Goal: Task Accomplishment & Management: Manage account settings

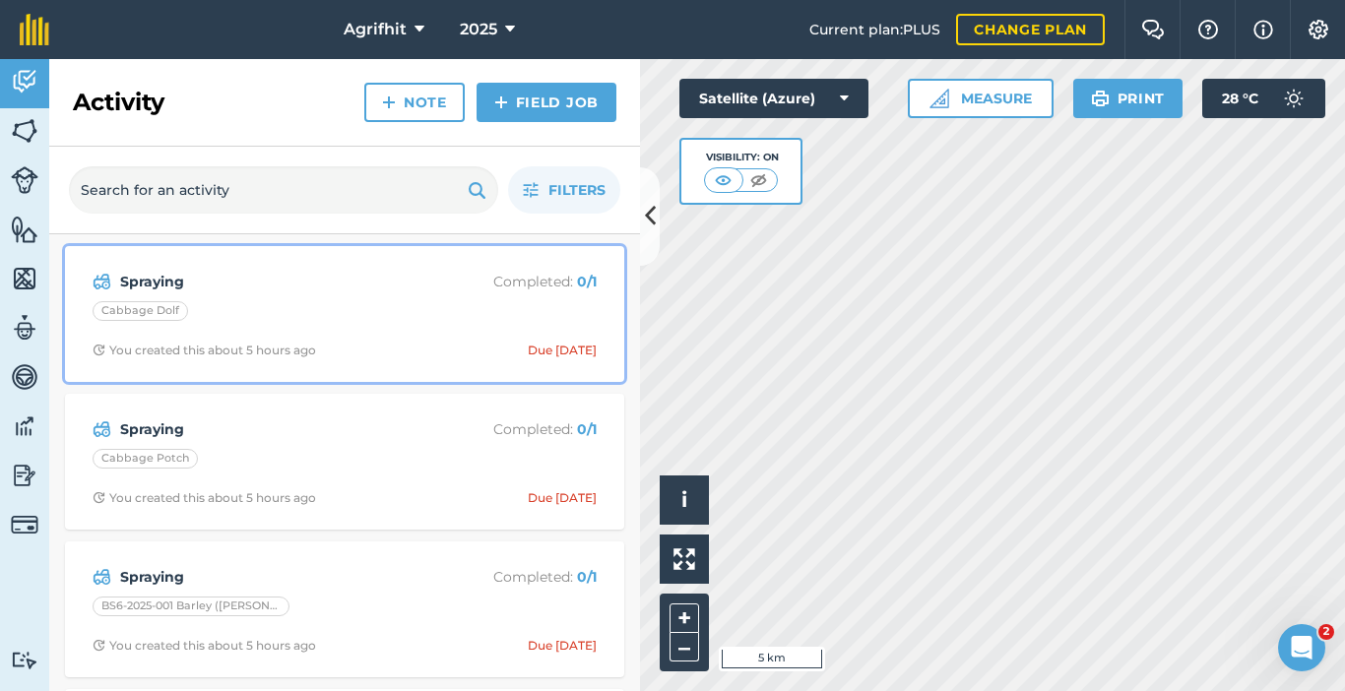
click at [313, 307] on div "Cabbage Dolf" at bounding box center [345, 314] width 504 height 26
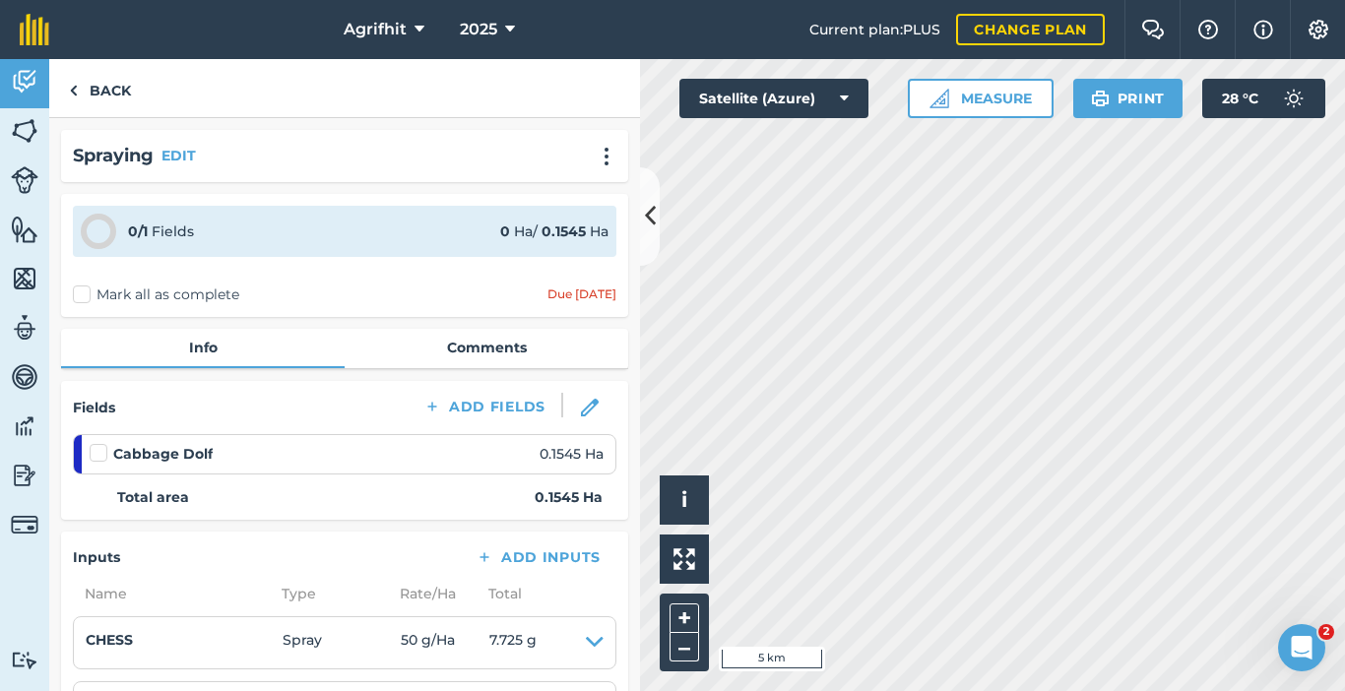
click at [83, 293] on label "Mark all as complete" at bounding box center [156, 295] width 166 height 21
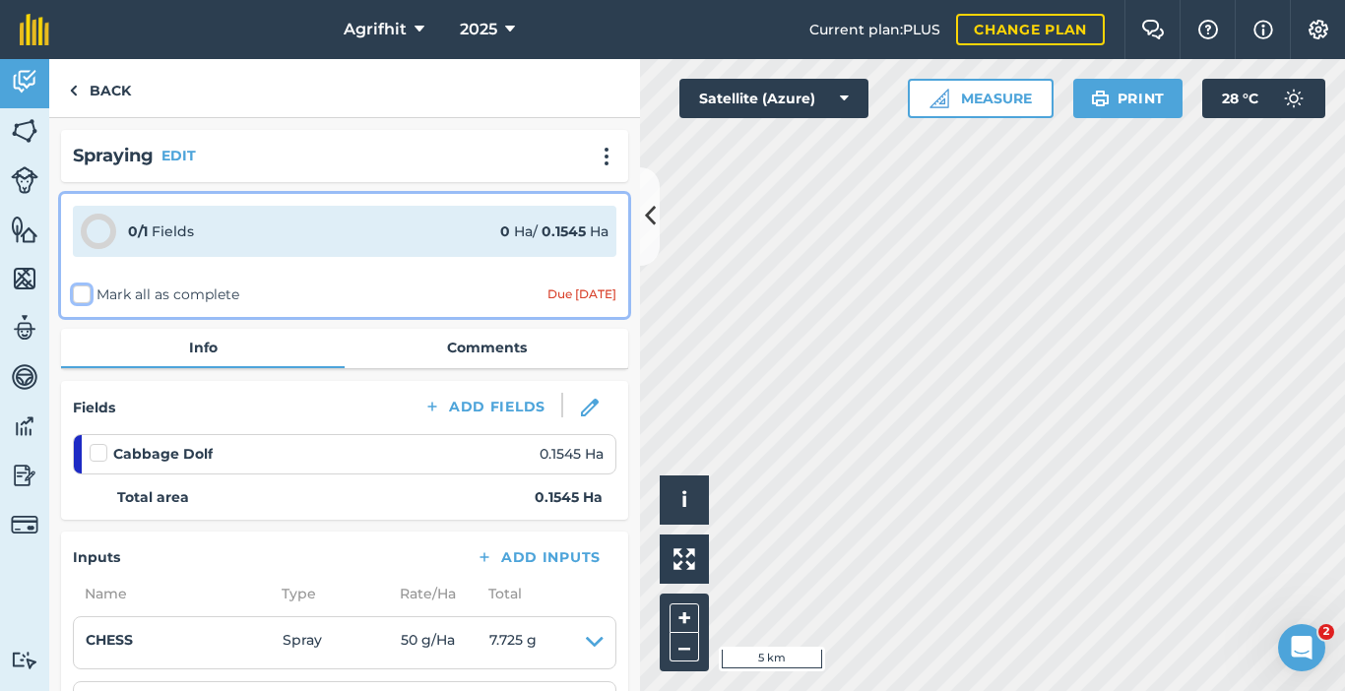
click at [83, 293] on input "Mark all as complete" at bounding box center [79, 291] width 13 height 13
checkbox input "false"
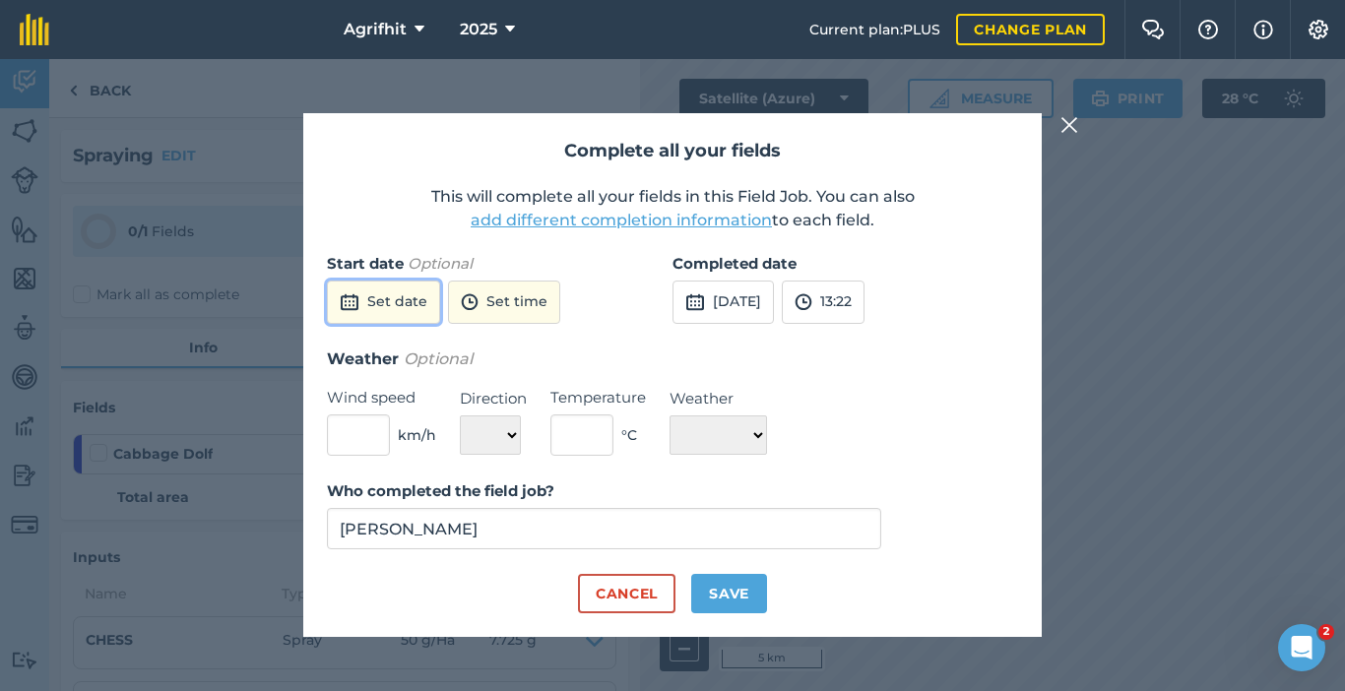
click at [423, 306] on button "Set date" at bounding box center [383, 302] width 113 height 43
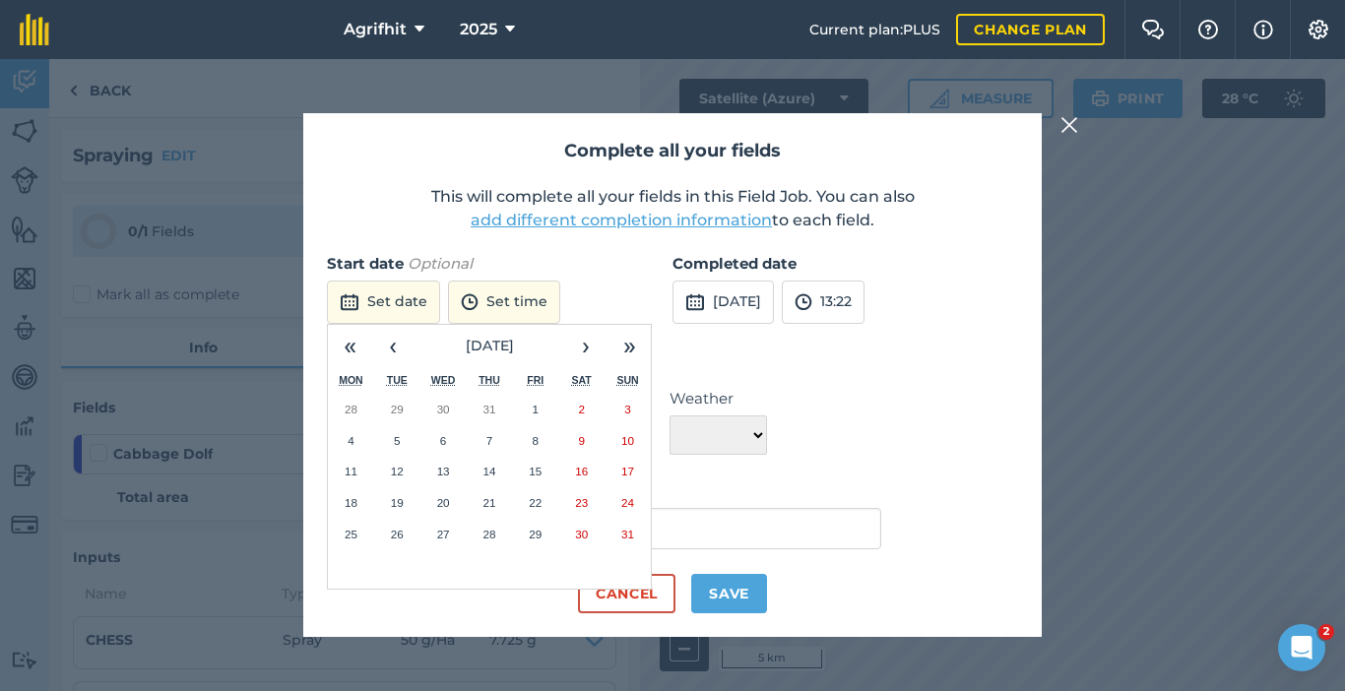
click at [494, 533] on abbr "28" at bounding box center [489, 534] width 13 height 13
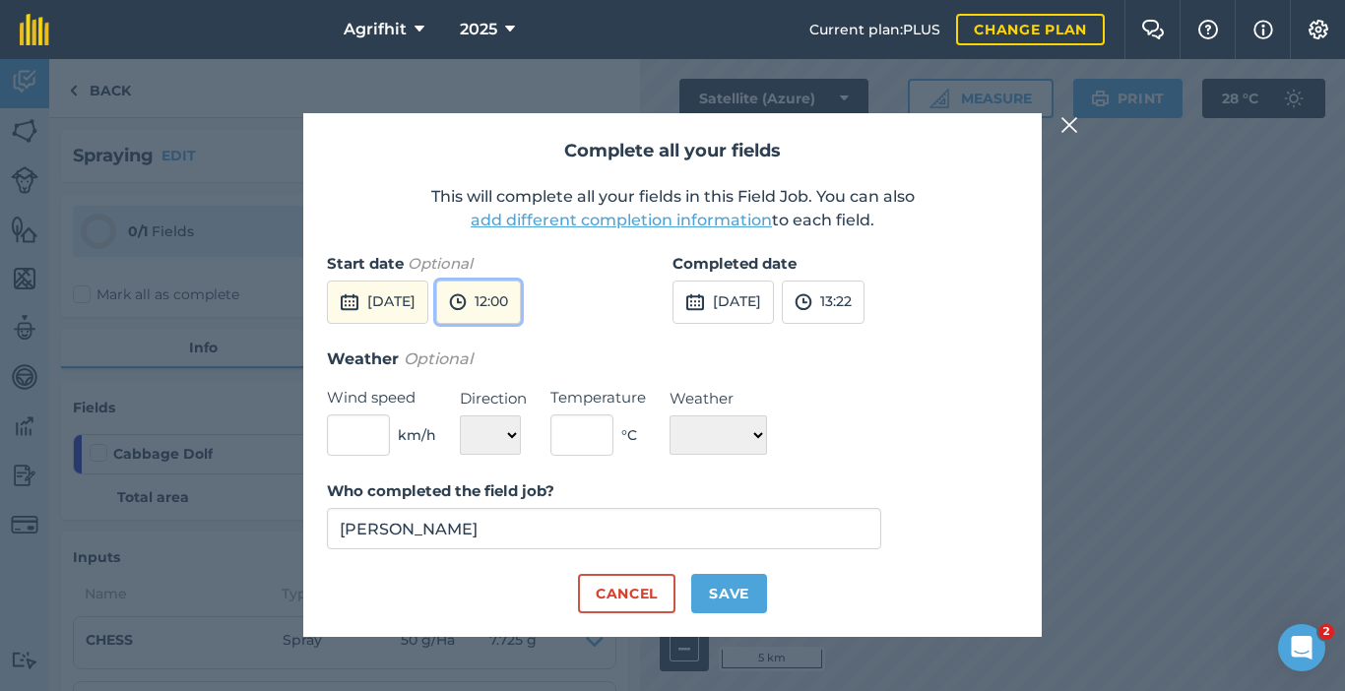
click at [521, 309] on button "12:00" at bounding box center [478, 302] width 85 height 43
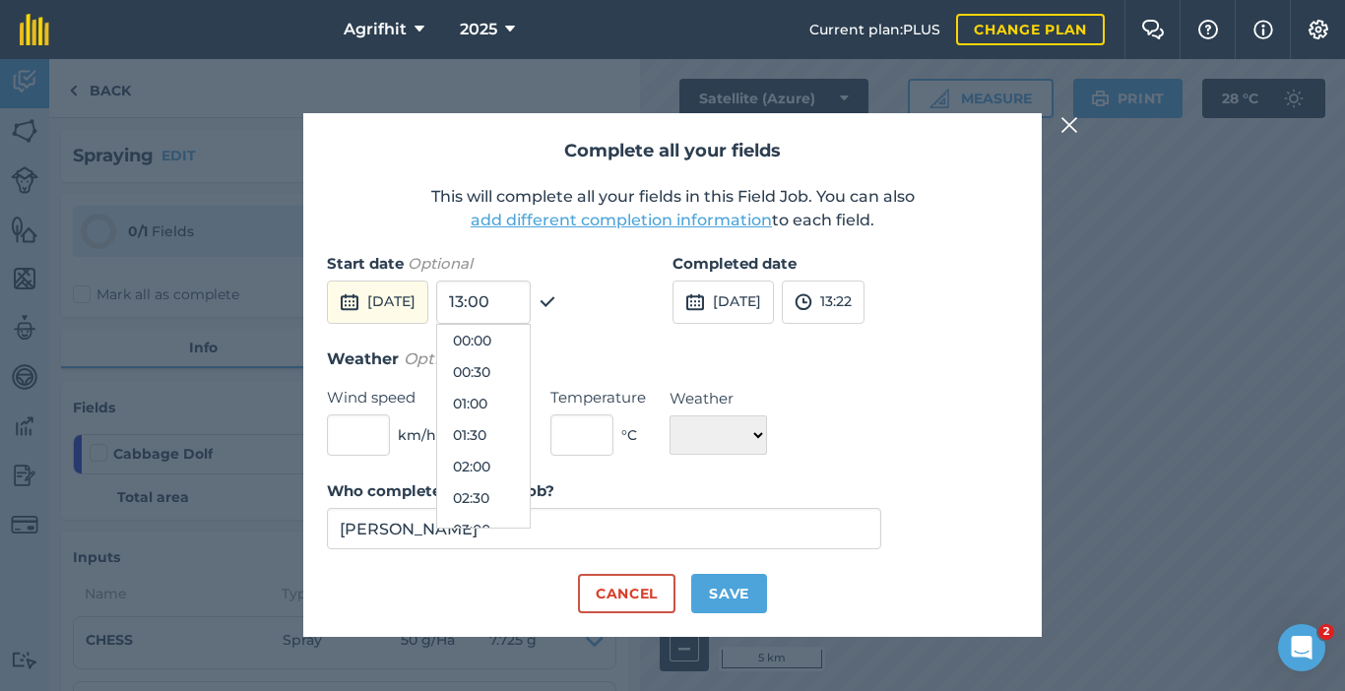
scroll to position [662, 0]
click at [529, 434] on button "12:00" at bounding box center [483, 435] width 93 height 32
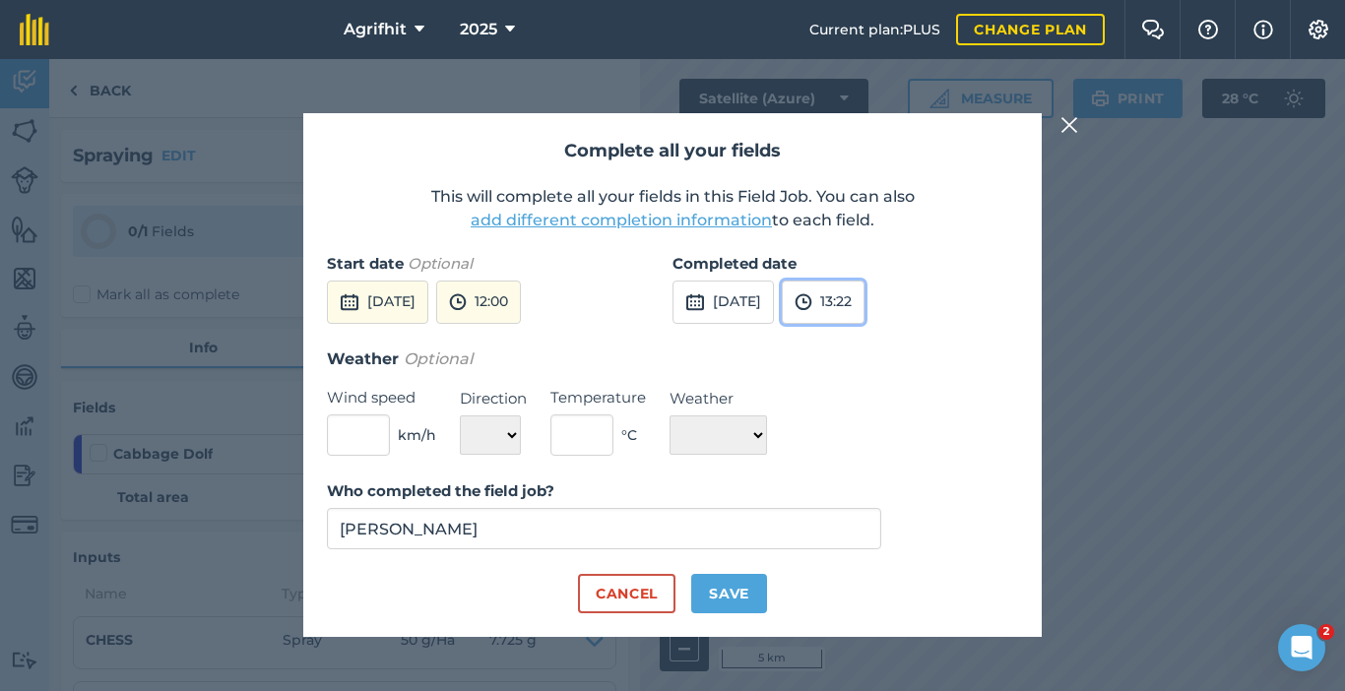
click at [865, 296] on button "13:22" at bounding box center [823, 302] width 83 height 43
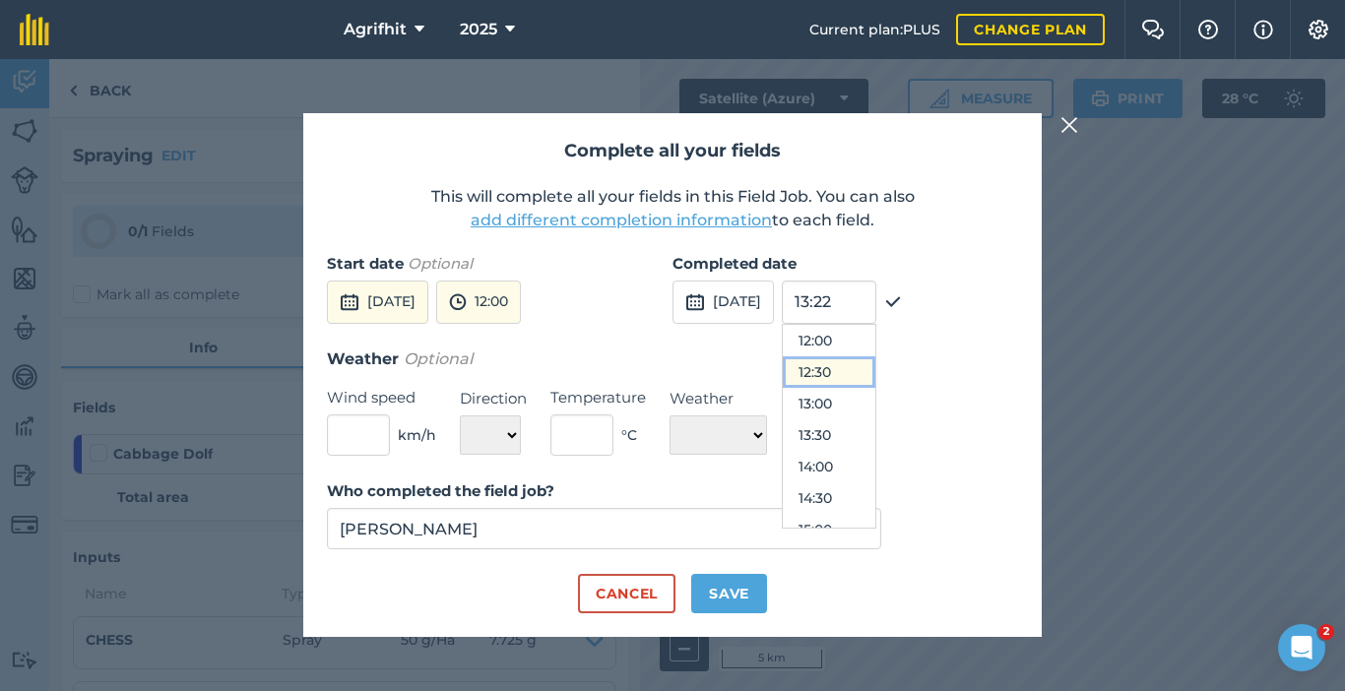
click at [862, 374] on button "12:30" at bounding box center [829, 372] width 93 height 32
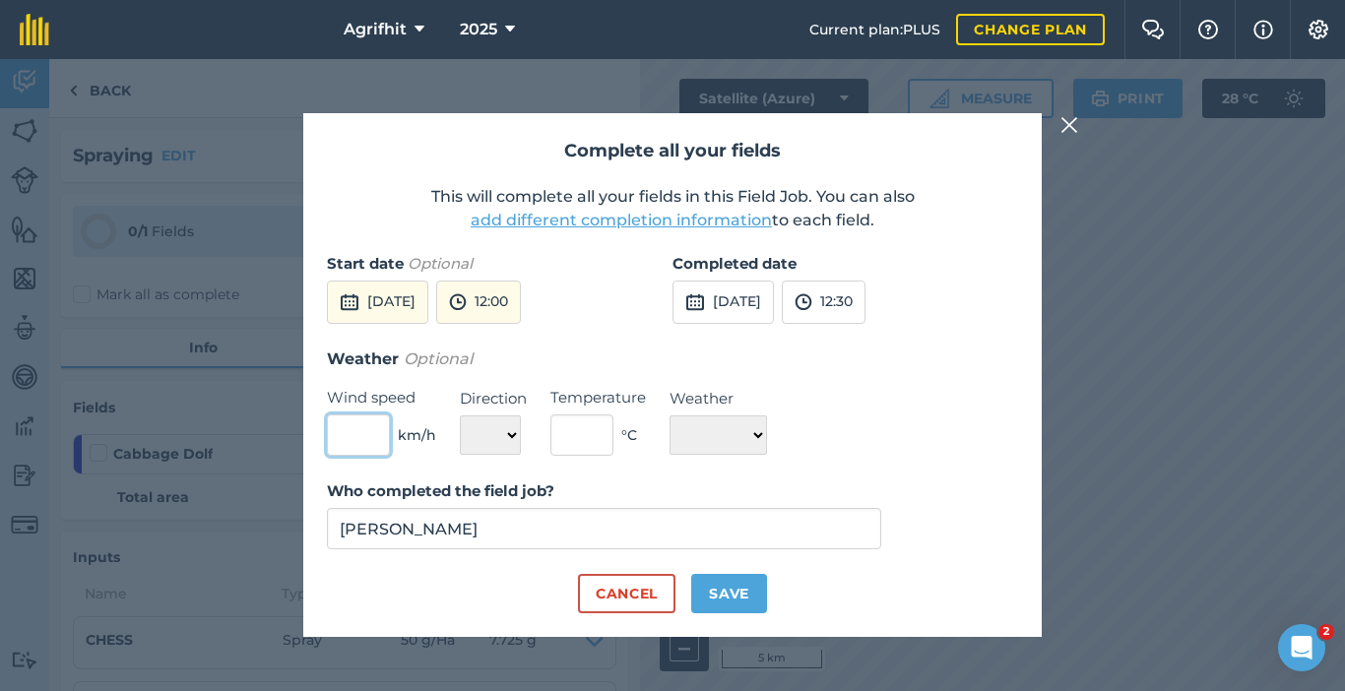
click at [381, 439] on input "text" at bounding box center [358, 435] width 63 height 41
click at [601, 438] on input "text" at bounding box center [581, 435] width 63 height 41
type input "9"
type input "19"
click at [776, 445] on div "Weather Optional Wind speed km/h Direction N NE E SE S SW W NW Temperature 19 °…" at bounding box center [672, 402] width 691 height 110
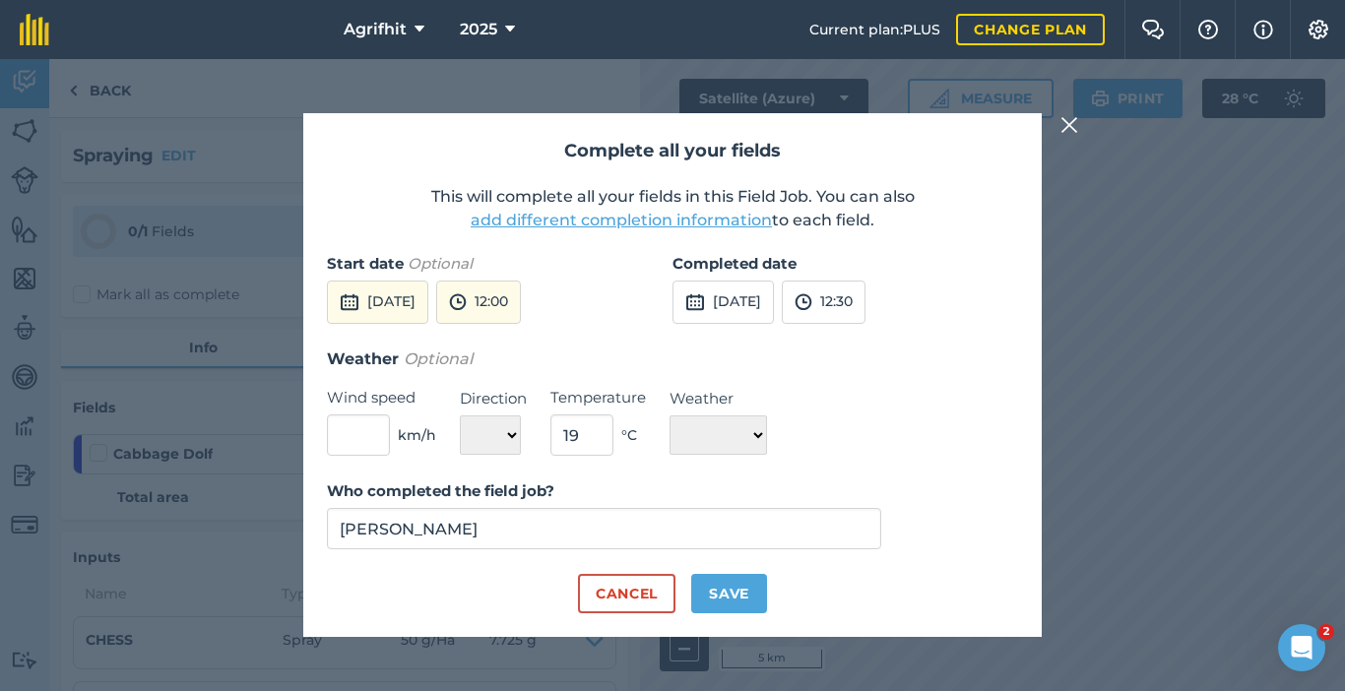
click at [775, 433] on div "Weather Optional Wind speed km/h Direction N NE E SE S SW W NW Temperature 19 °…" at bounding box center [672, 402] width 691 height 110
click at [767, 433] on select "☀️ Sunny 🌧 Rainy ⛅️ Cloudy 🌨 Snow ❄️ Icy" at bounding box center [718, 435] width 97 height 39
select select "Sunny"
click at [670, 416] on select "☀️ Sunny 🌧 Rainy ⛅️ Cloudy 🌨 Snow ❄️ Icy" at bounding box center [718, 435] width 97 height 39
click at [734, 581] on button "Save" at bounding box center [729, 593] width 76 height 39
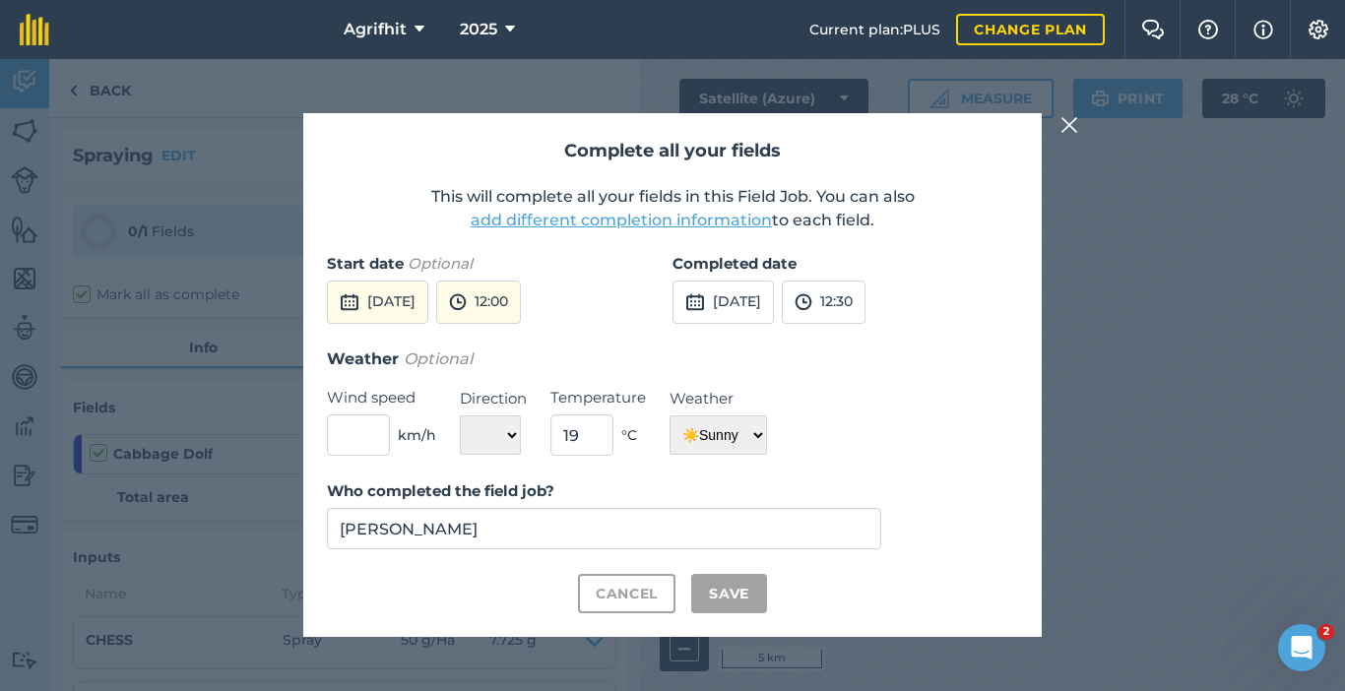
checkbox input "true"
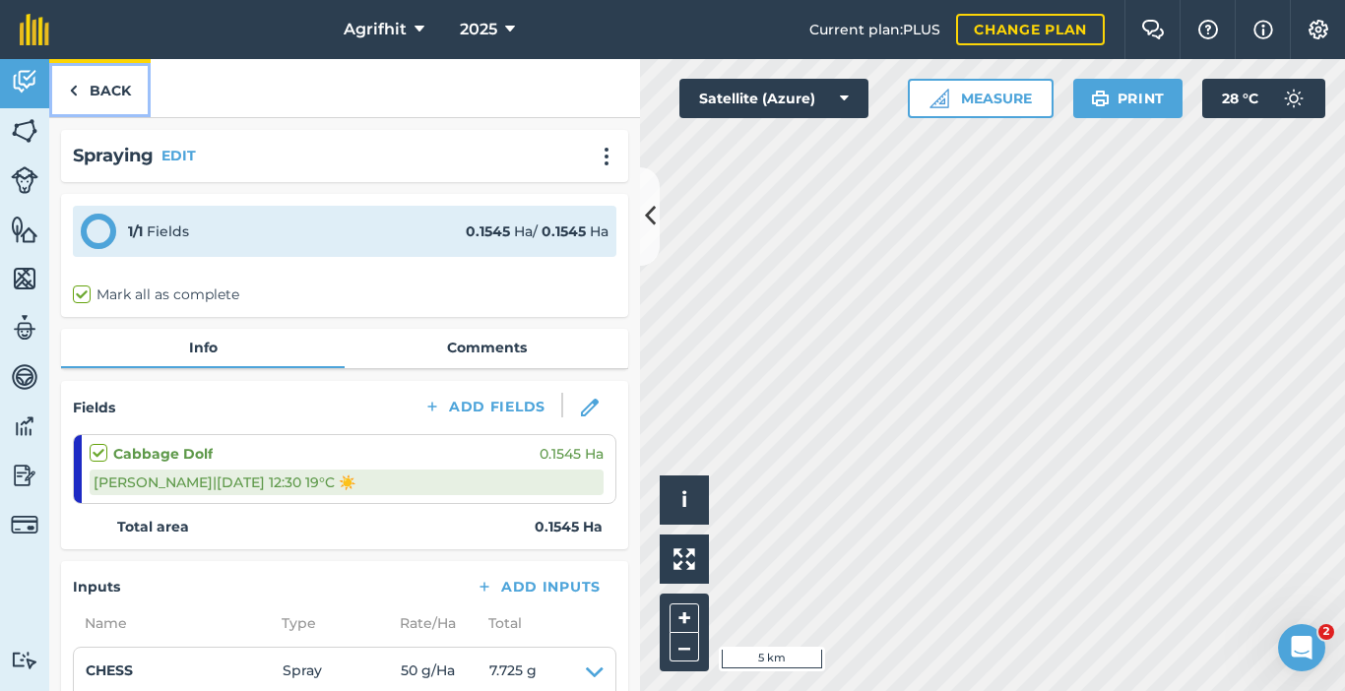
click at [94, 97] on link "Back" at bounding box center [99, 88] width 101 height 58
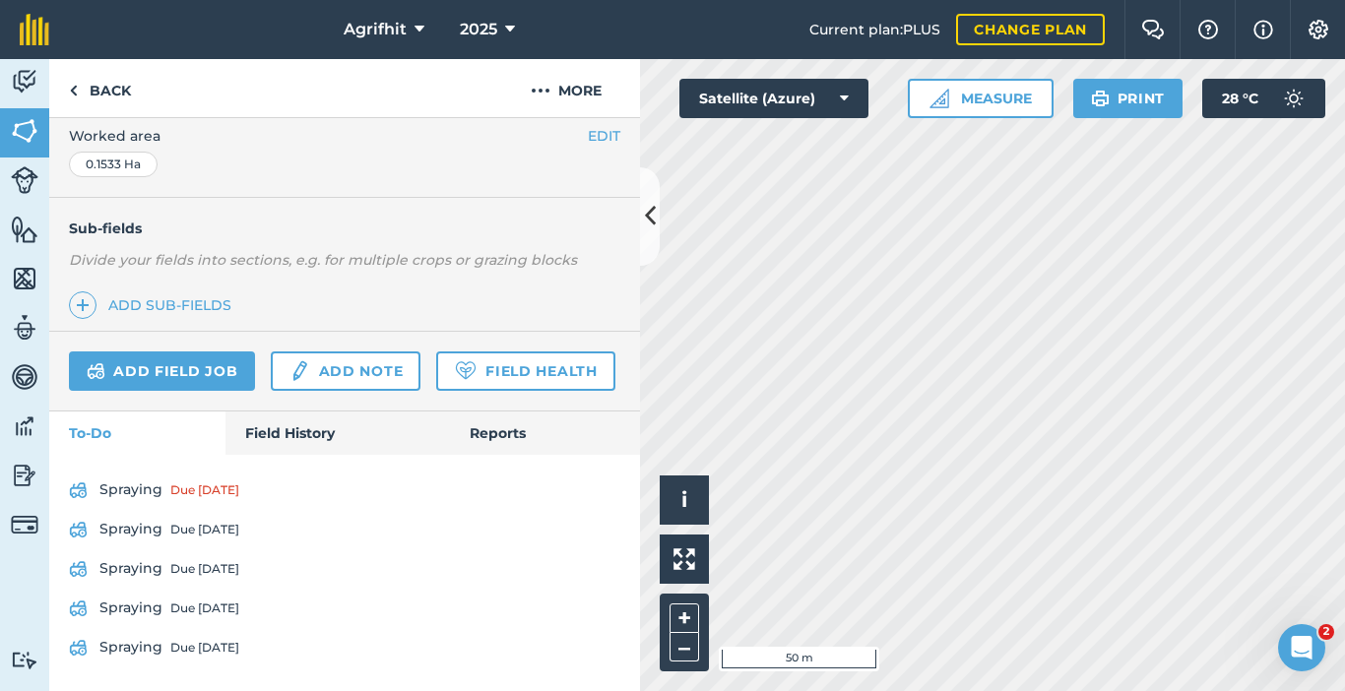
scroll to position [489, 0]
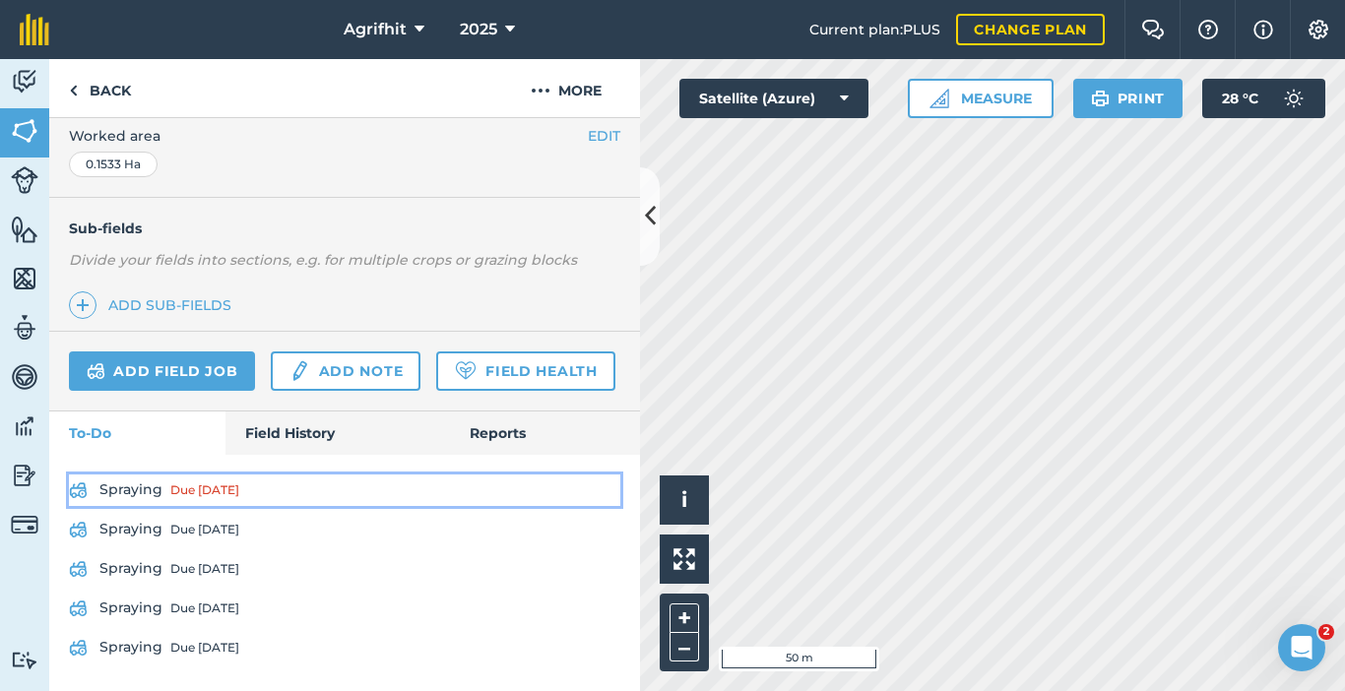
click at [206, 496] on div "Due [DATE]" at bounding box center [204, 491] width 69 height 16
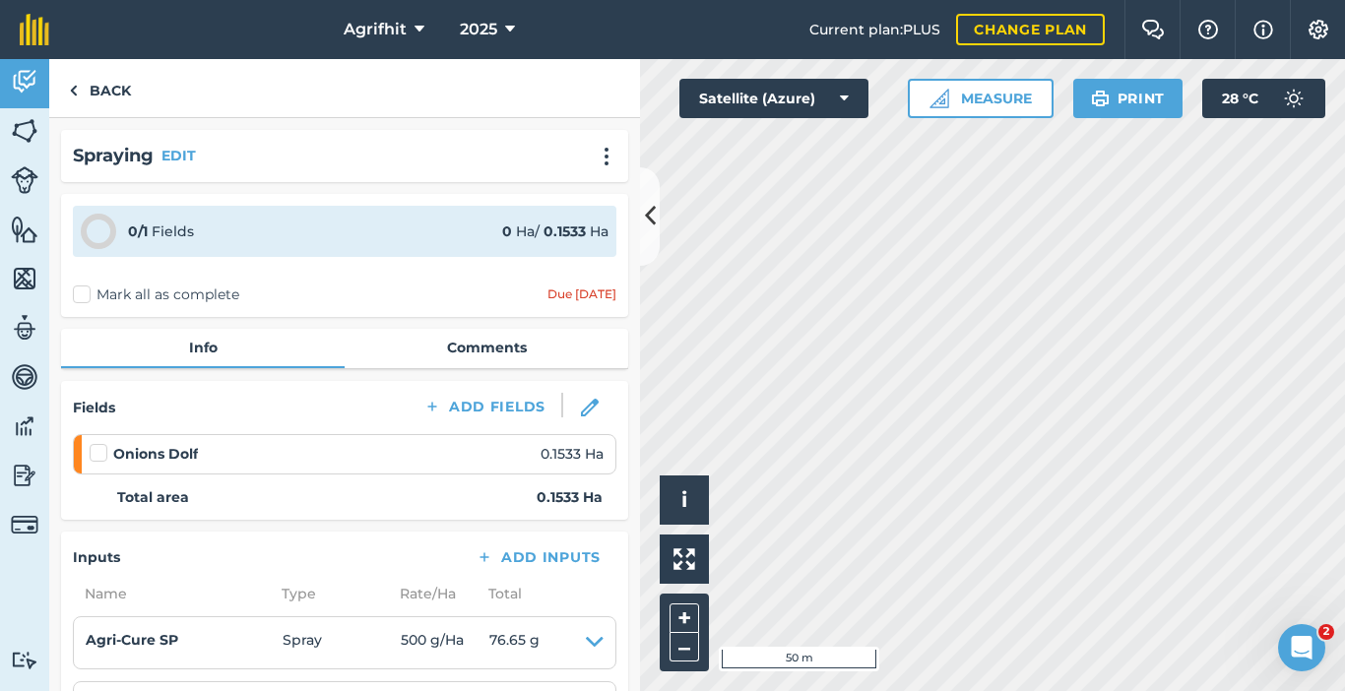
click at [97, 300] on label "Mark all as complete" at bounding box center [156, 295] width 166 height 21
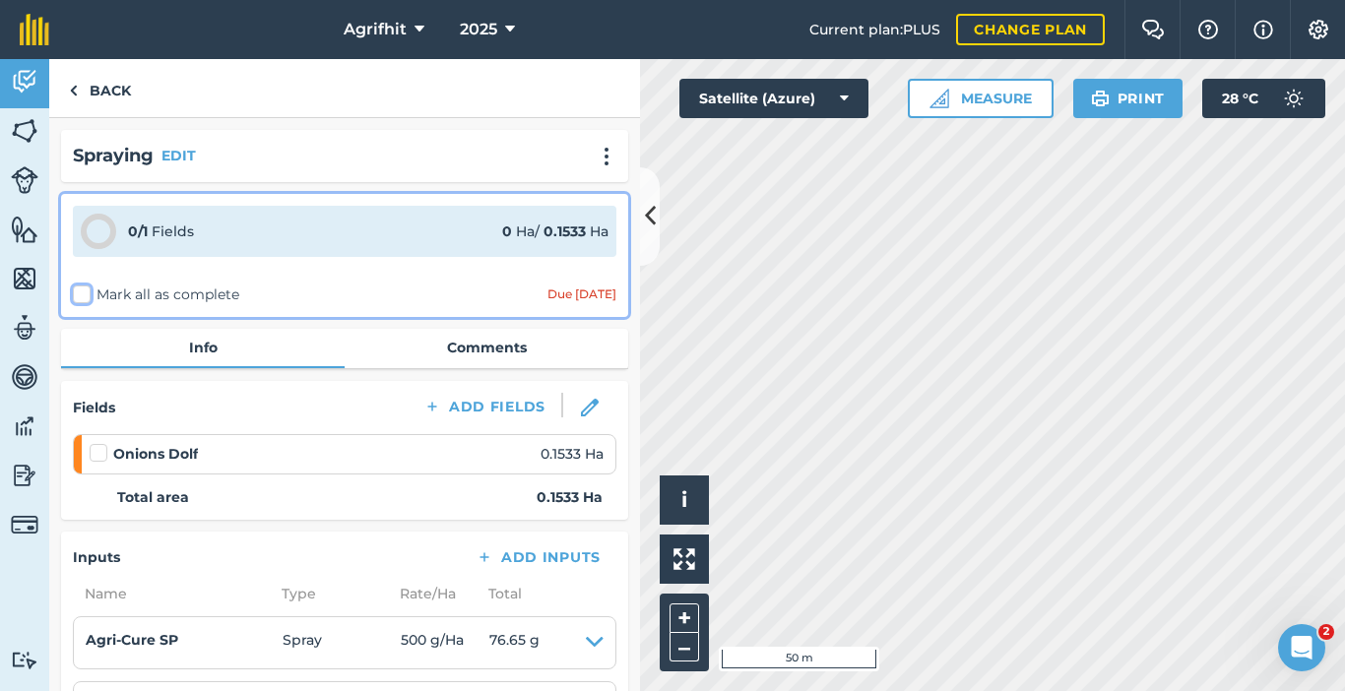
click at [86, 297] on input "Mark all as complete" at bounding box center [79, 291] width 13 height 13
checkbox input "false"
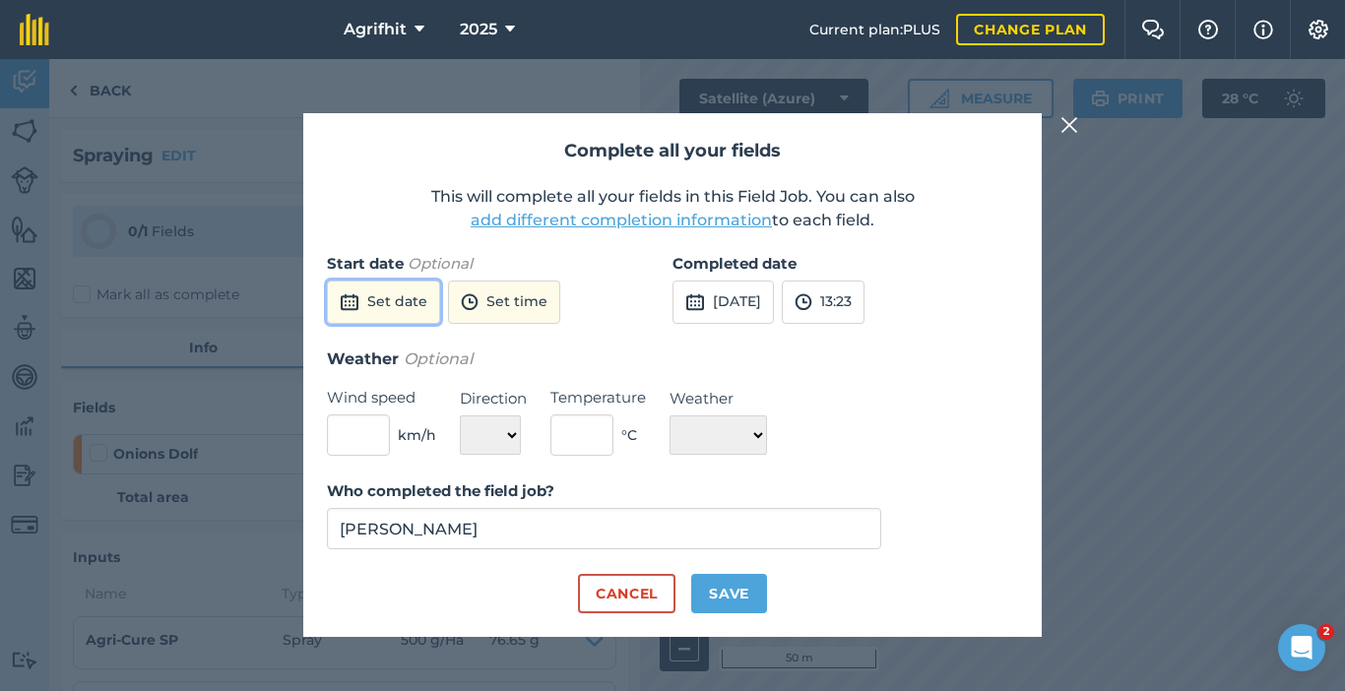
click at [395, 296] on button "Set date" at bounding box center [383, 302] width 113 height 43
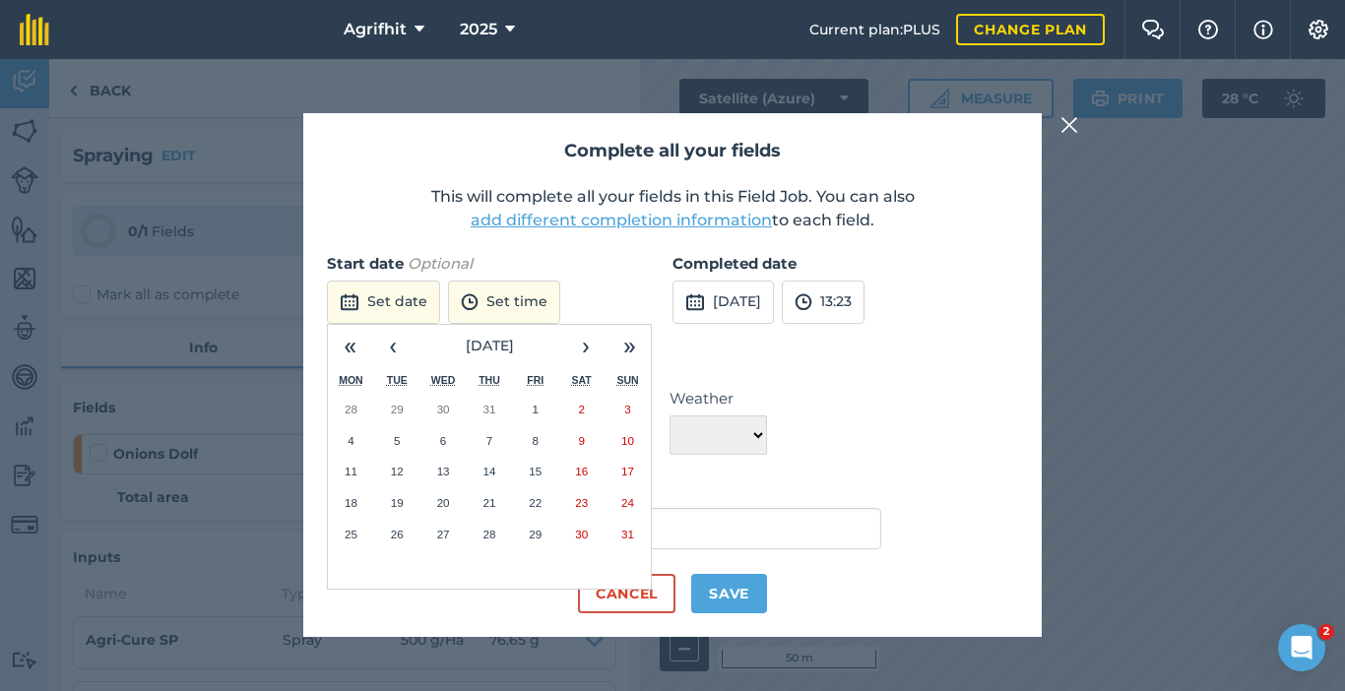
click at [487, 532] on abbr "28" at bounding box center [489, 534] width 13 height 13
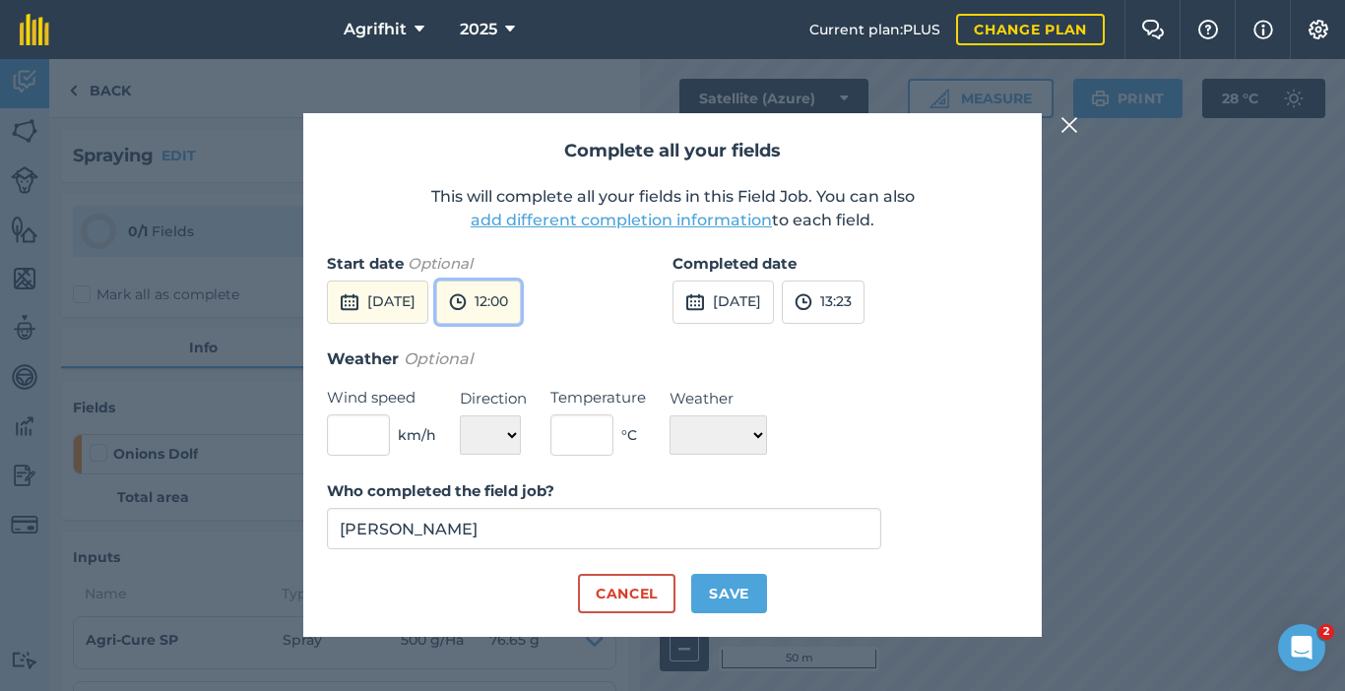
click at [521, 304] on button "12:00" at bounding box center [478, 302] width 85 height 43
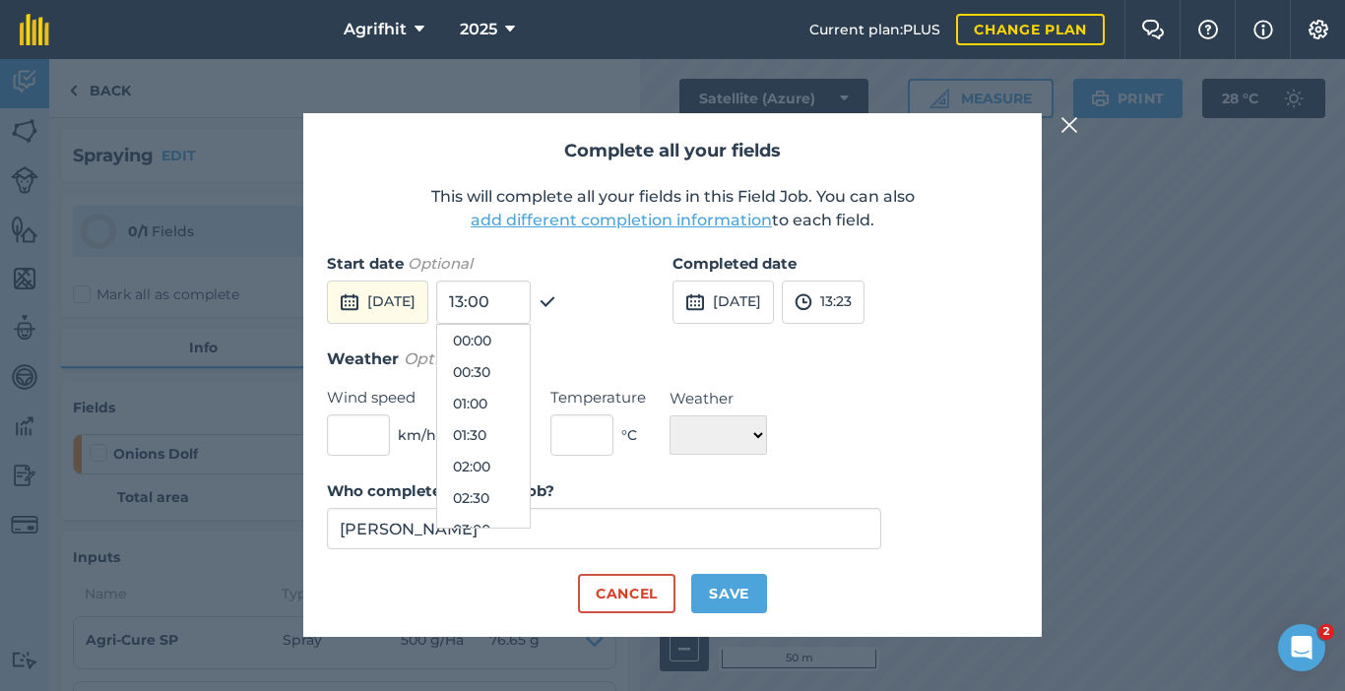
scroll to position [662, 0]
click at [530, 408] on button "11:30" at bounding box center [483, 404] width 93 height 32
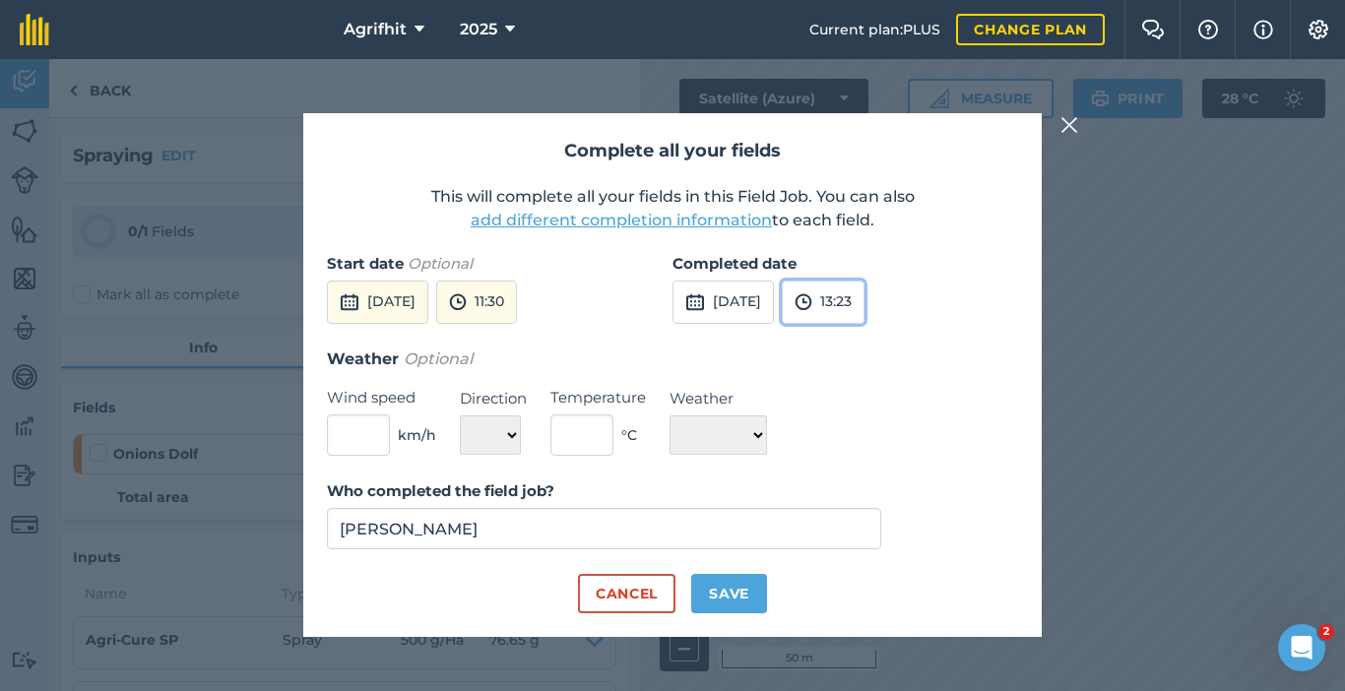
click at [812, 305] on img at bounding box center [804, 302] width 18 height 24
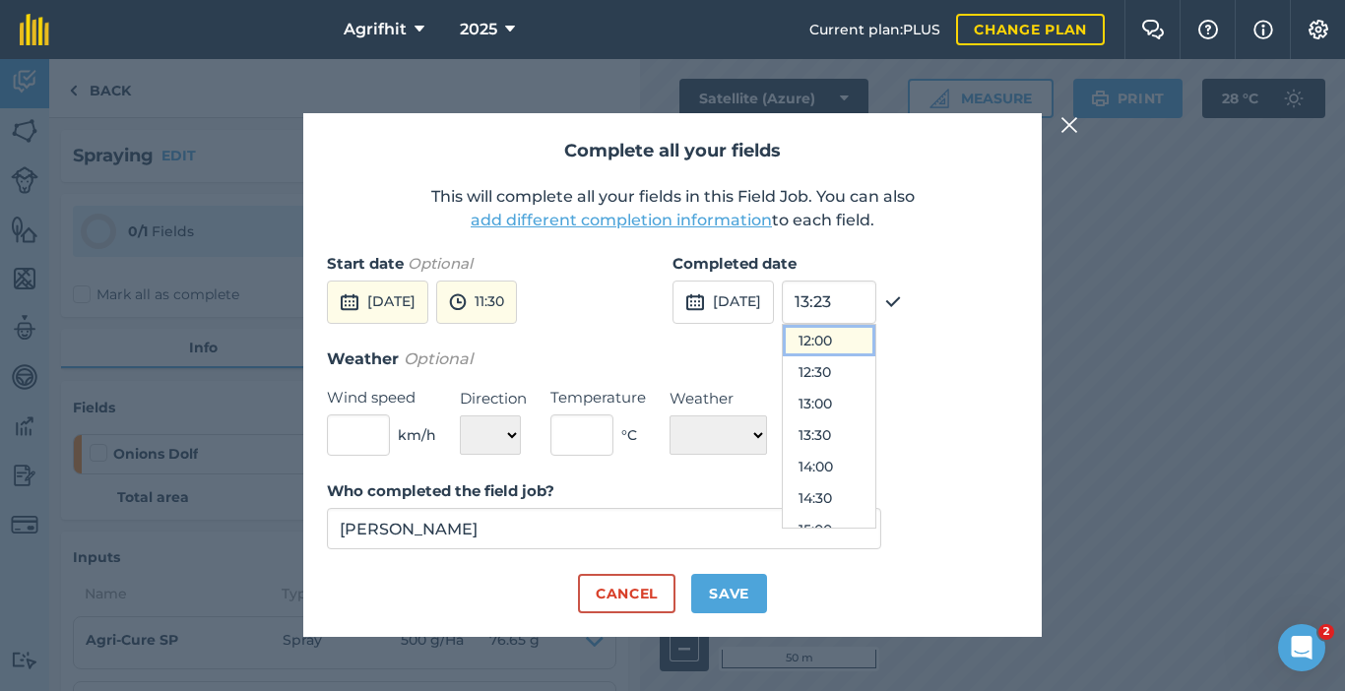
click at [875, 344] on button "12:00" at bounding box center [829, 341] width 93 height 32
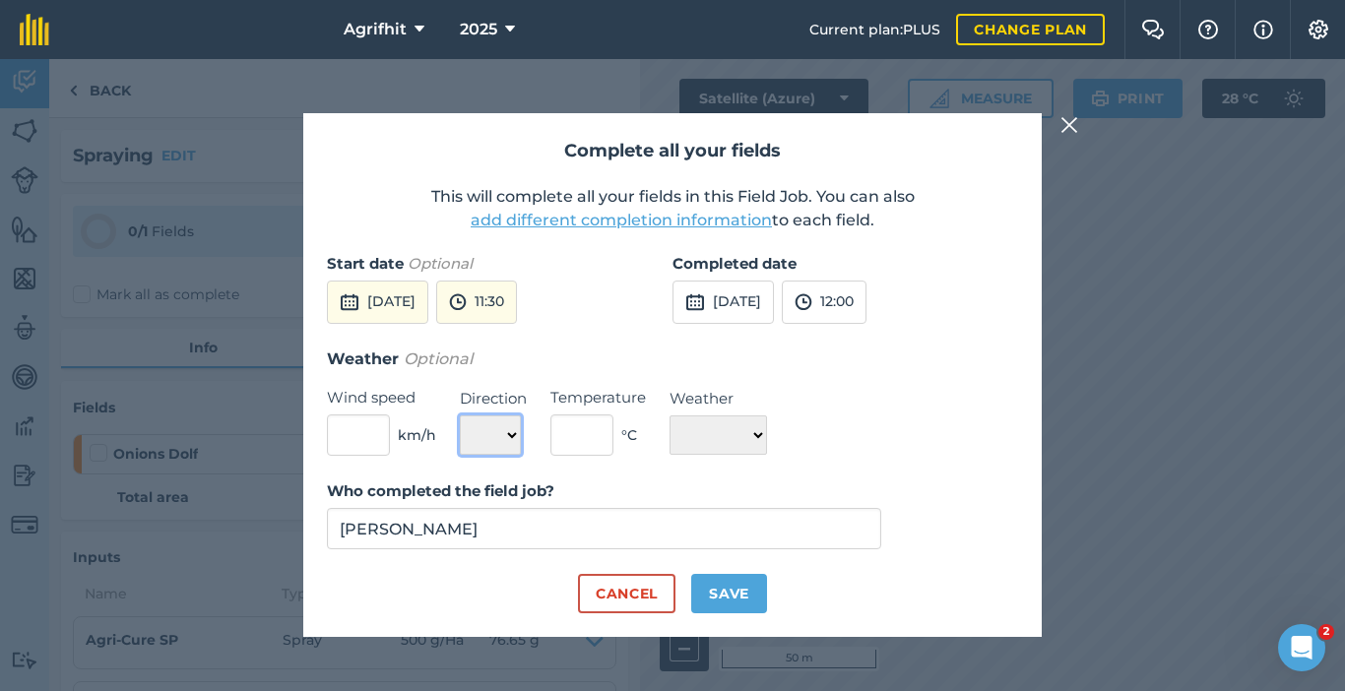
click at [518, 434] on select "N NE E SE S SW W NW" at bounding box center [490, 435] width 61 height 39
drag, startPoint x: 490, startPoint y: 433, endPoint x: 527, endPoint y: 428, distance: 36.8
click at [490, 433] on select "N NE E SE S SW W NW" at bounding box center [490, 435] width 61 height 39
click at [587, 434] on input "text" at bounding box center [581, 435] width 63 height 41
type input "19"
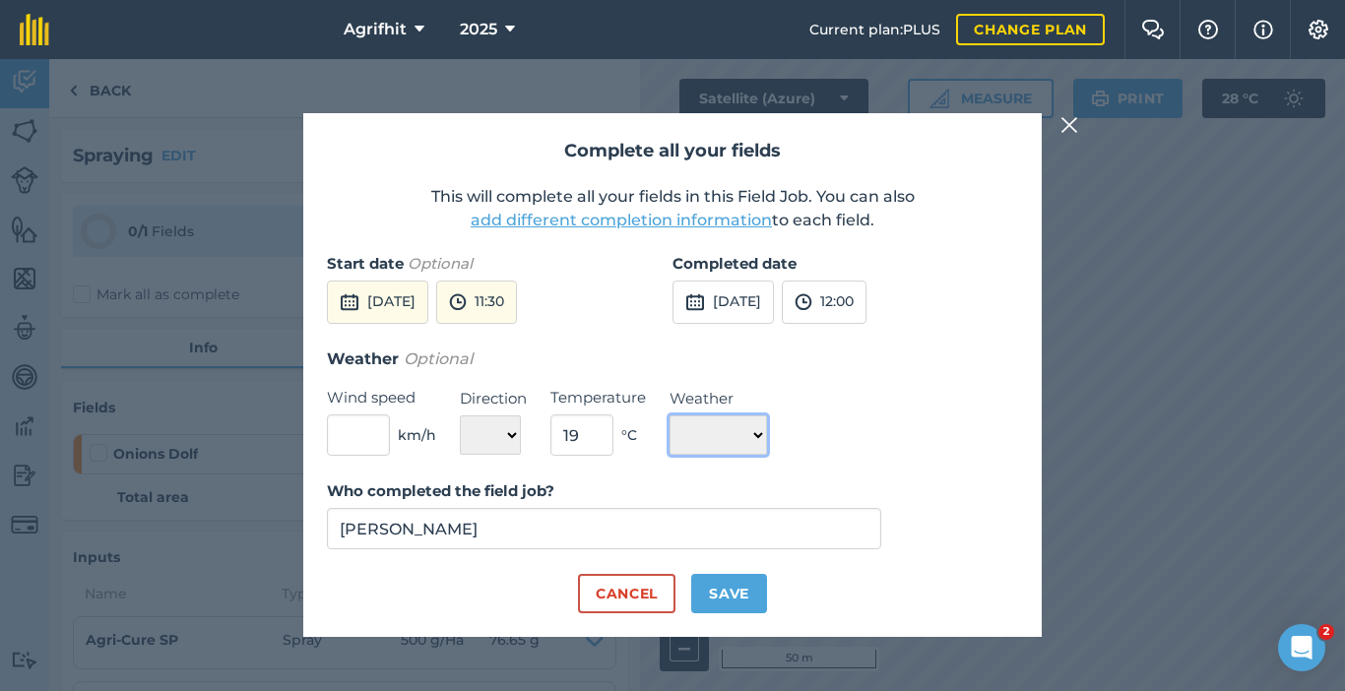
click at [762, 433] on select "☀️ Sunny 🌧 Rainy ⛅️ Cloudy 🌨 Snow ❄️ Icy" at bounding box center [718, 435] width 97 height 39
select select "Sunny"
click at [670, 416] on select "☀️ Sunny 🌧 Rainy ⛅️ Cloudy 🌨 Snow ❄️ Icy" at bounding box center [718, 435] width 97 height 39
click at [707, 587] on button "Save" at bounding box center [729, 593] width 76 height 39
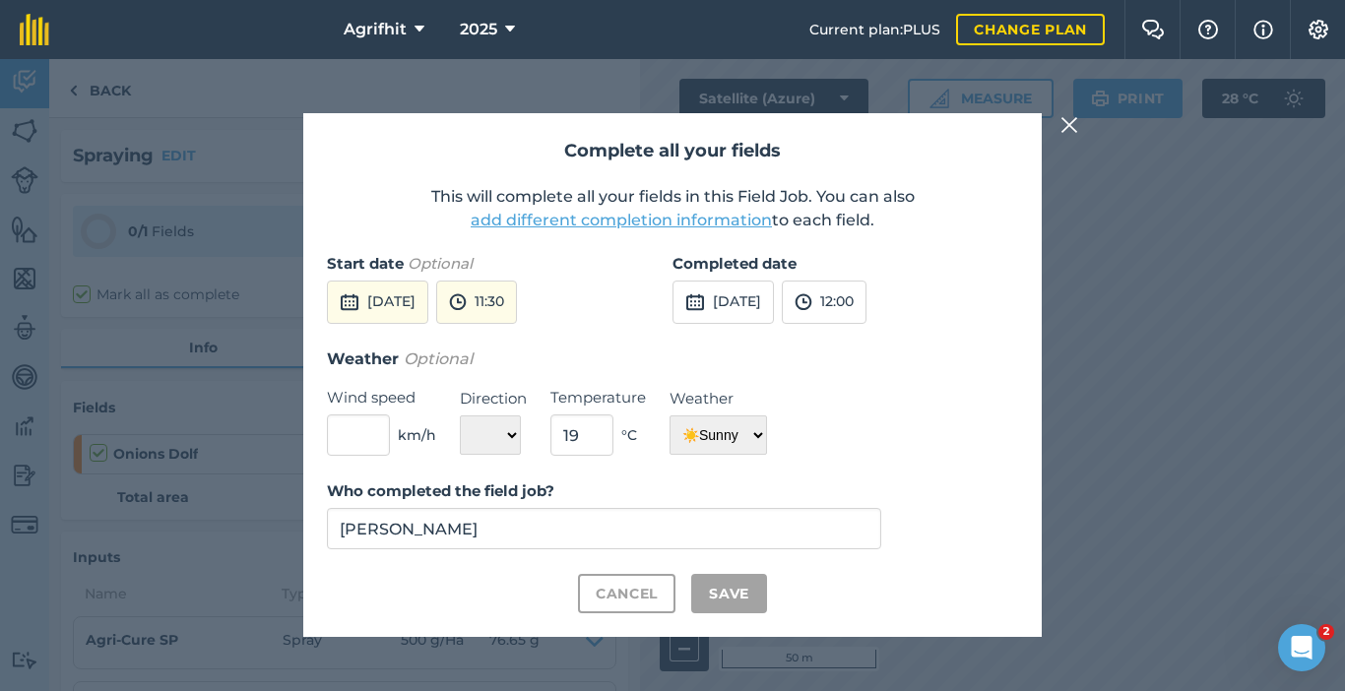
checkbox input "true"
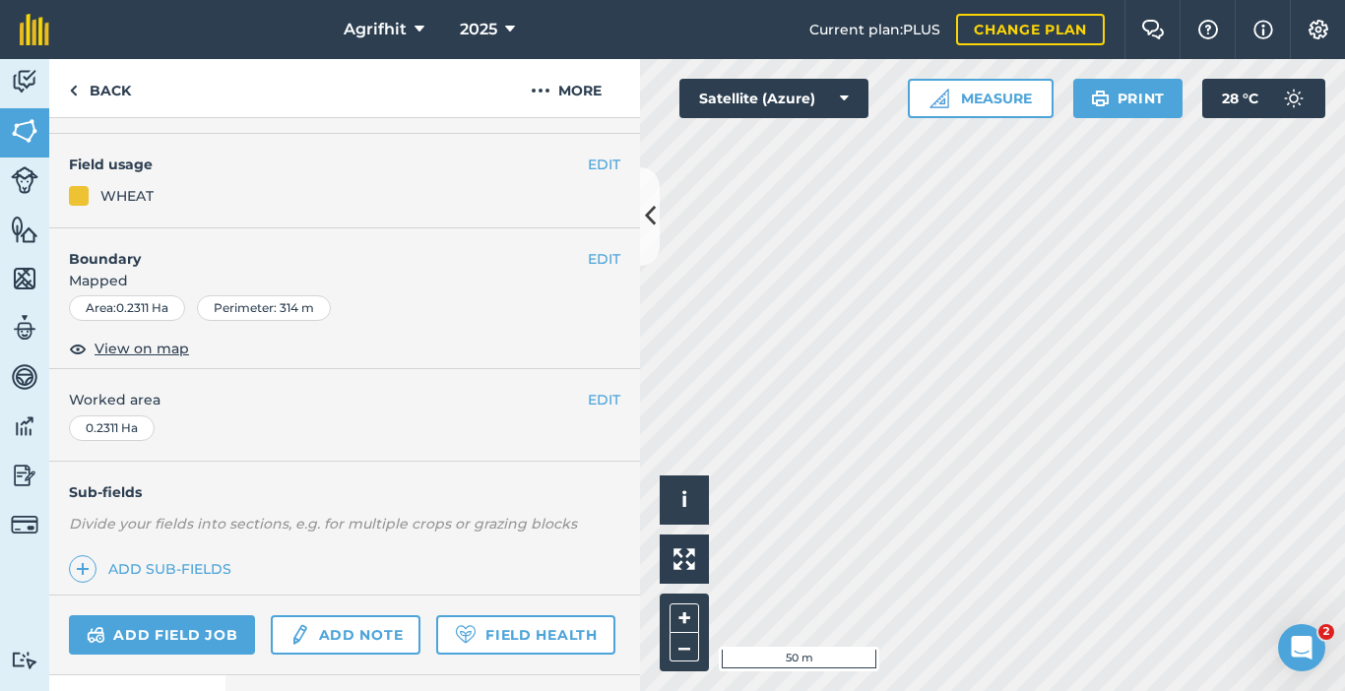
scroll to position [308, 0]
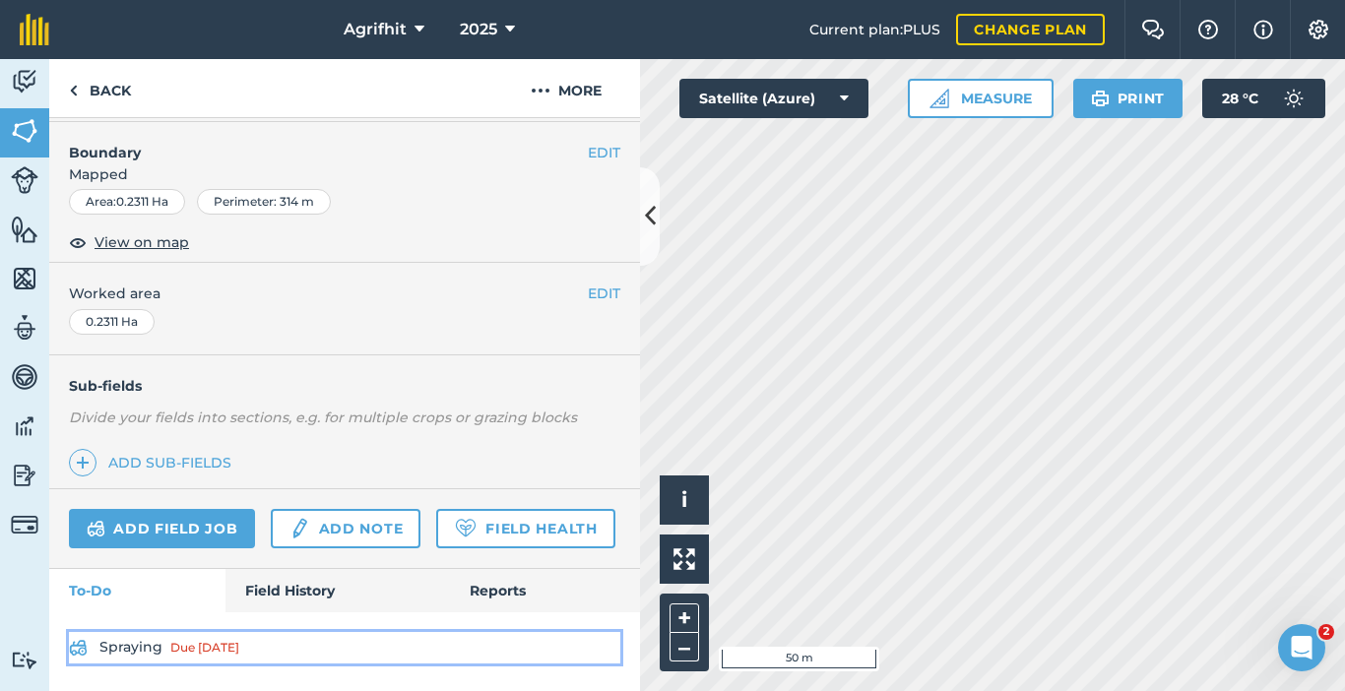
click at [199, 643] on div "Due [DATE]" at bounding box center [204, 648] width 69 height 16
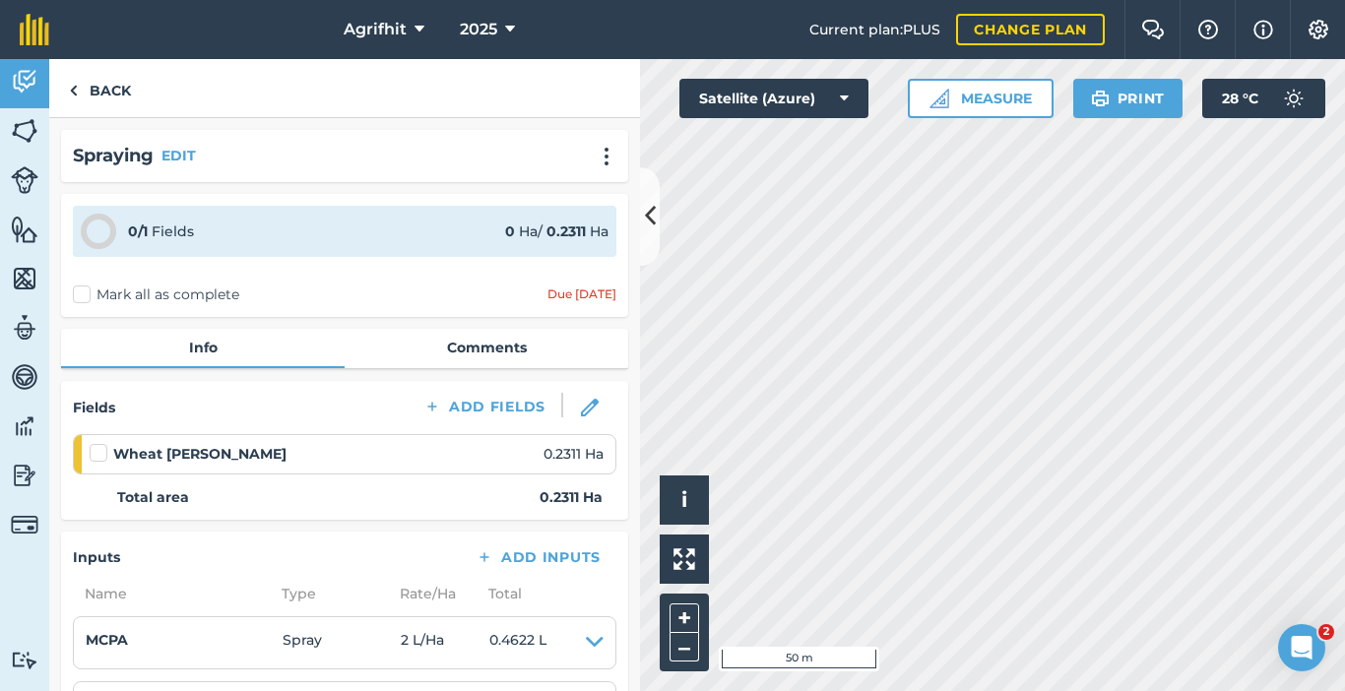
click at [83, 294] on label "Mark all as complete" at bounding box center [156, 295] width 166 height 21
click at [83, 294] on input "Mark all as complete" at bounding box center [79, 291] width 13 height 13
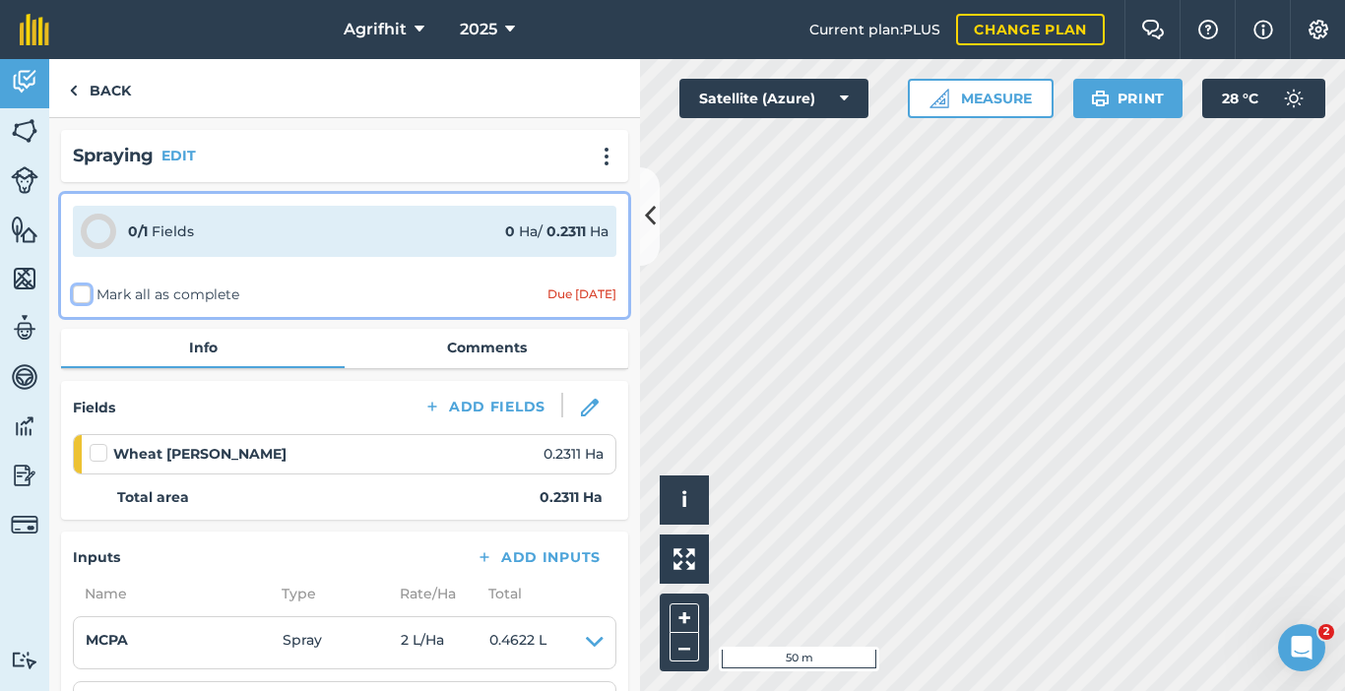
checkbox input "false"
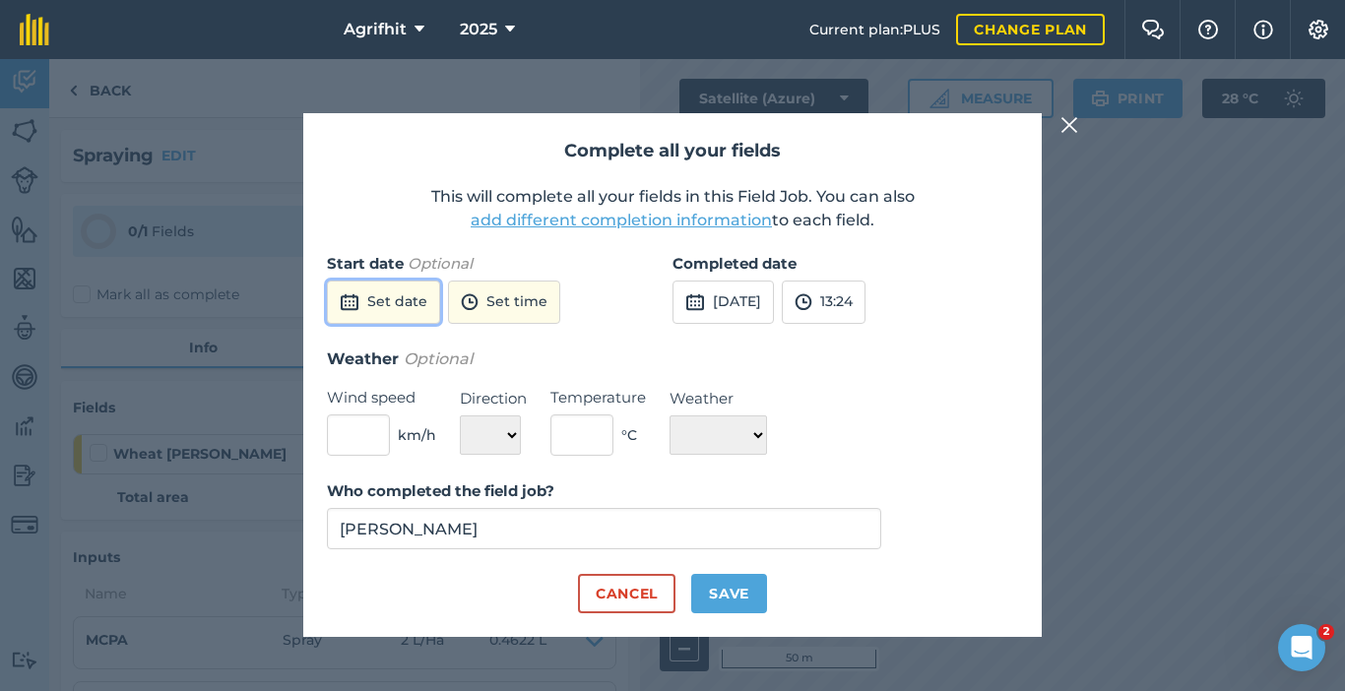
click at [364, 294] on button "Set date" at bounding box center [383, 302] width 113 height 43
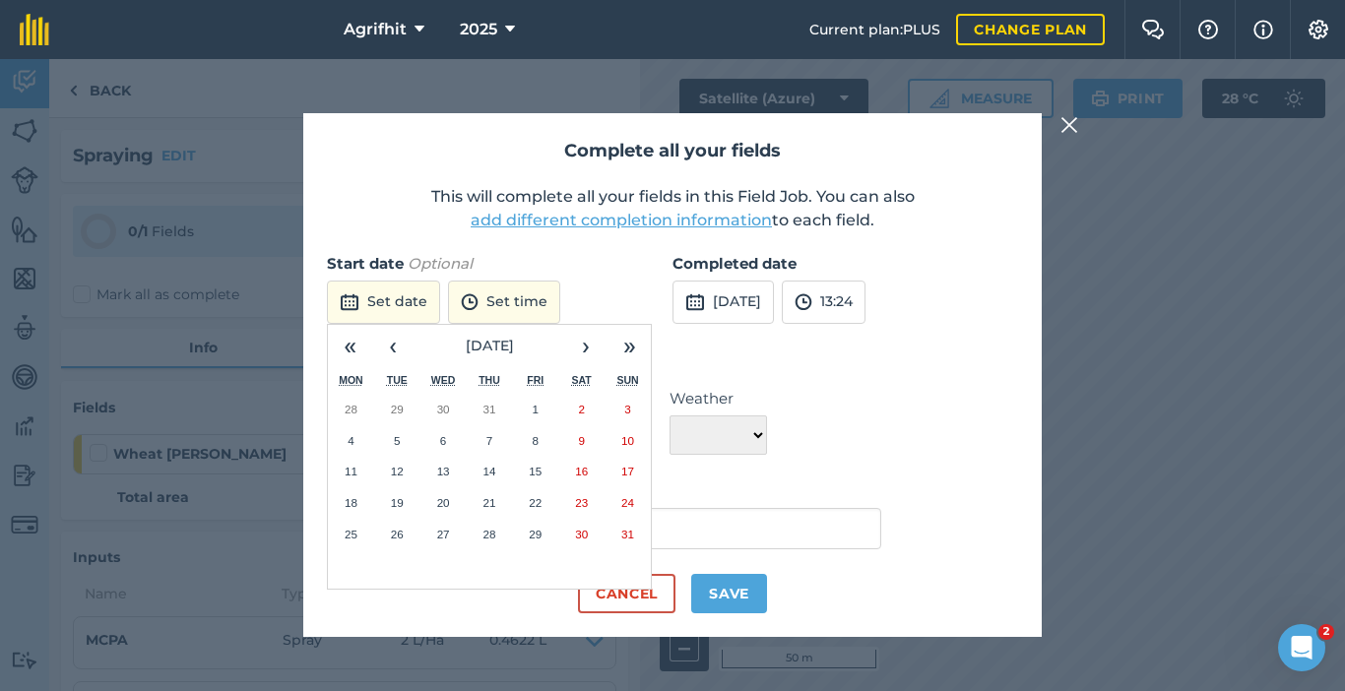
click at [491, 537] on abbr "28" at bounding box center [489, 534] width 13 height 13
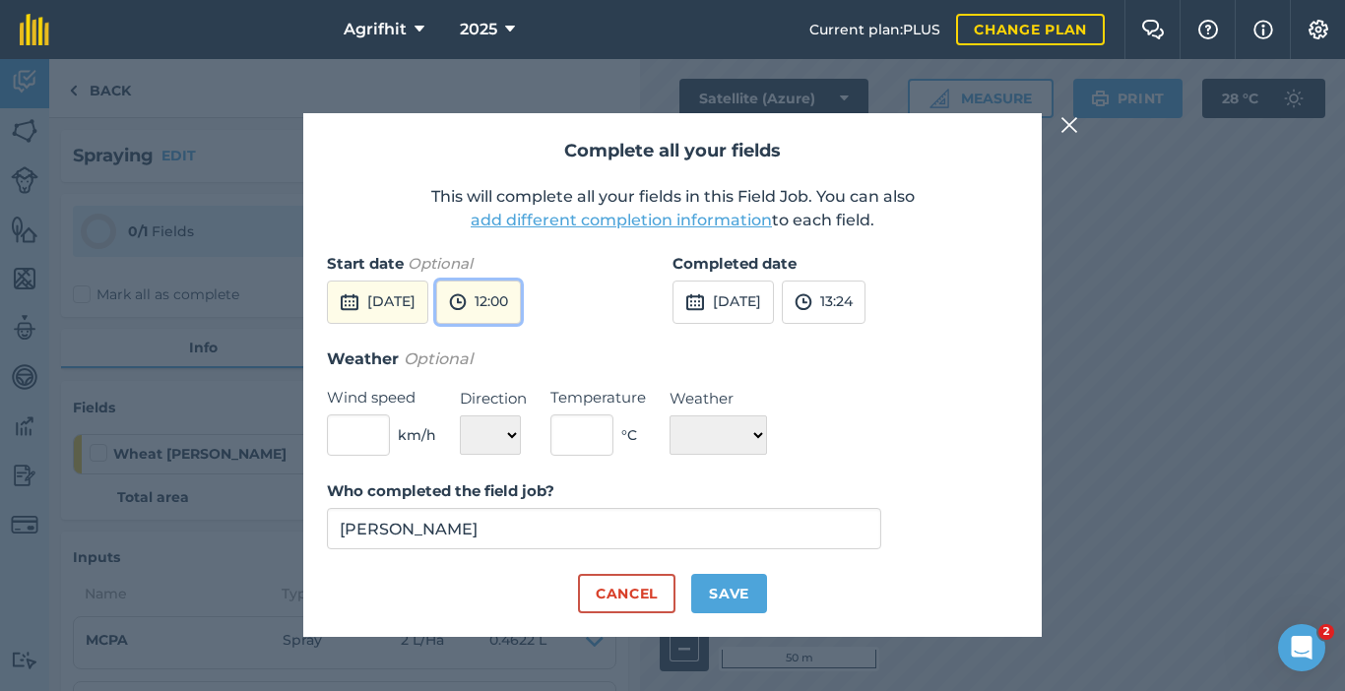
click at [521, 320] on button "12:00" at bounding box center [478, 302] width 85 height 43
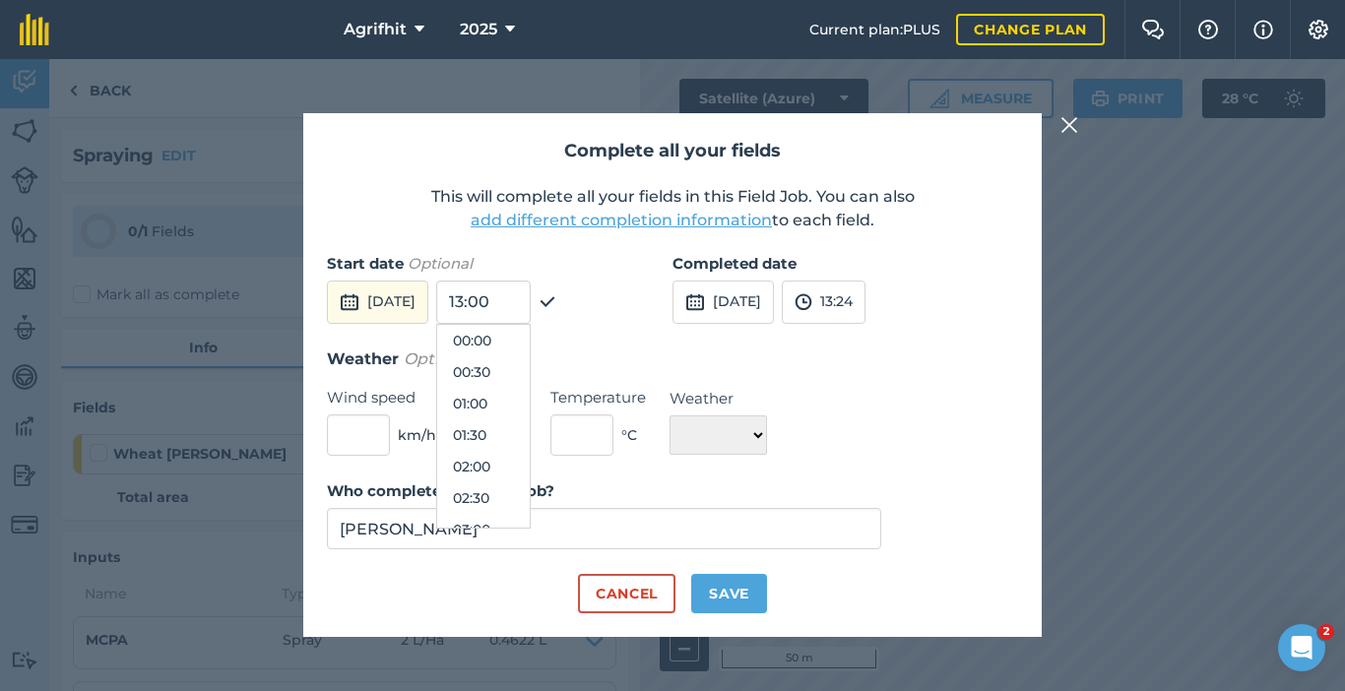
scroll to position [662, 0]
click at [530, 375] on button "11:00" at bounding box center [483, 372] width 93 height 32
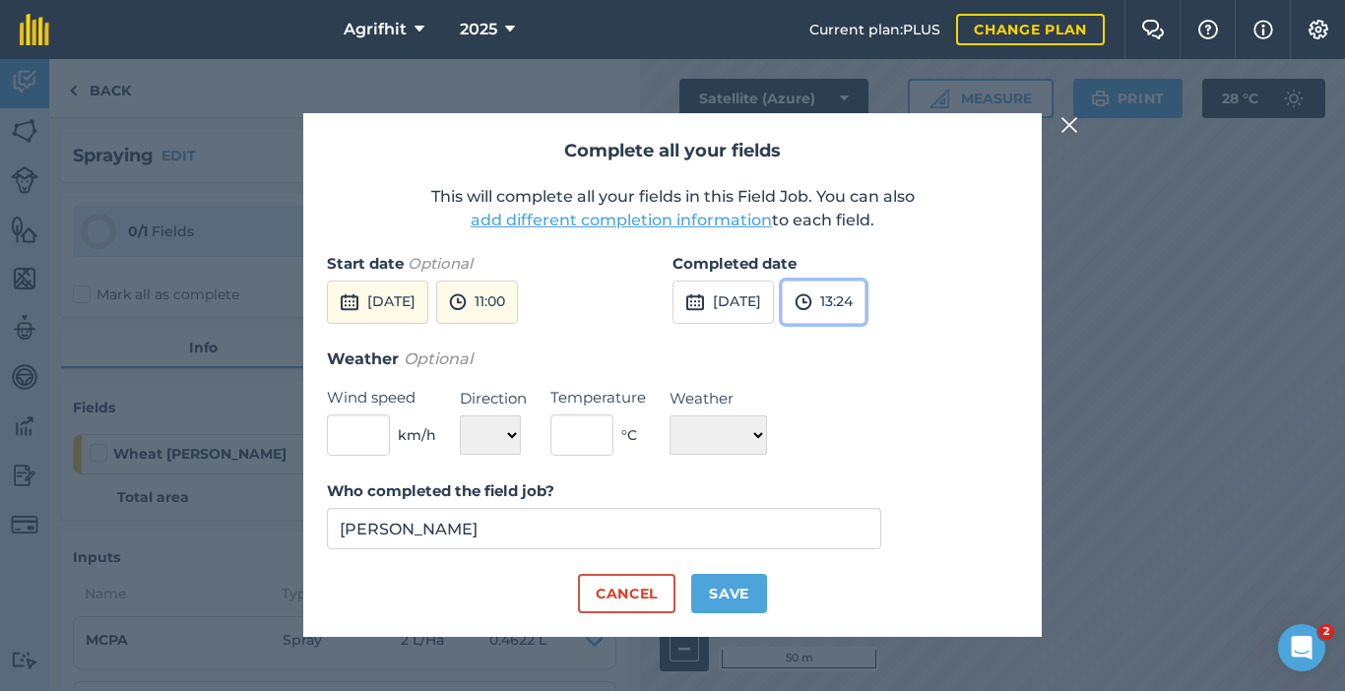
click at [866, 314] on button "13:24" at bounding box center [824, 302] width 84 height 43
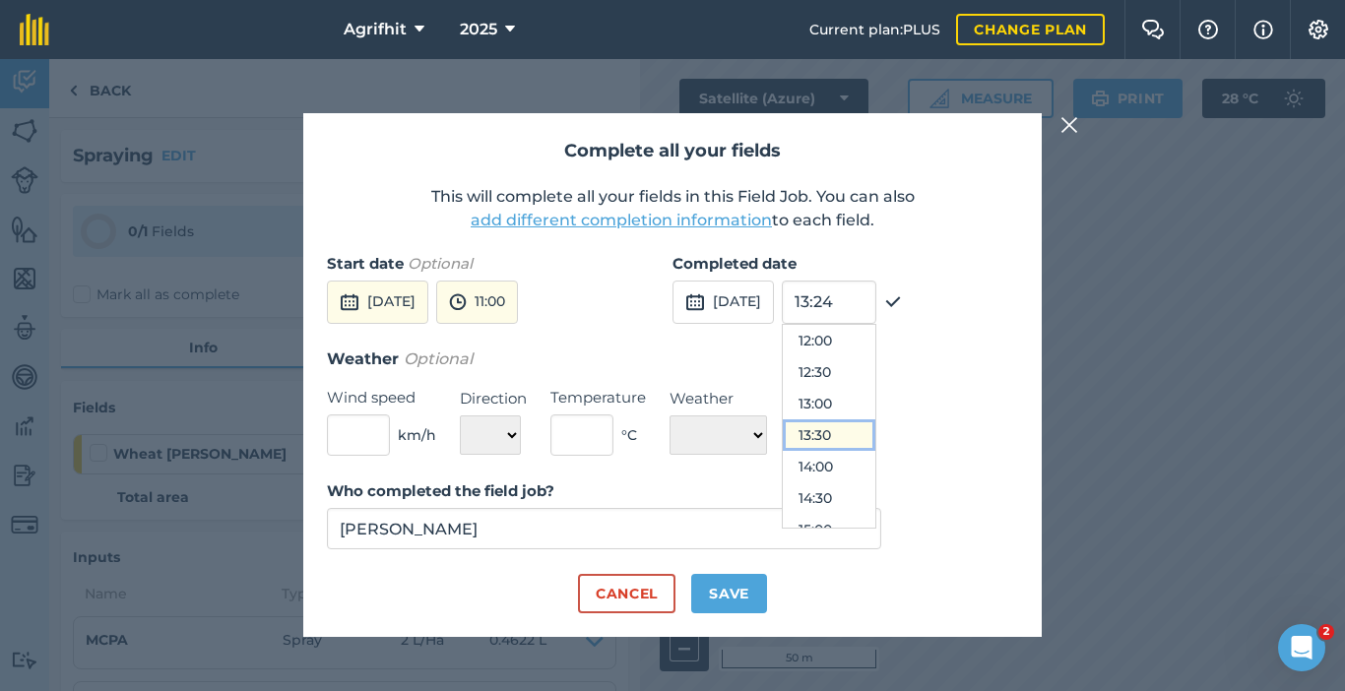
click at [875, 448] on button "13:30" at bounding box center [829, 435] width 93 height 32
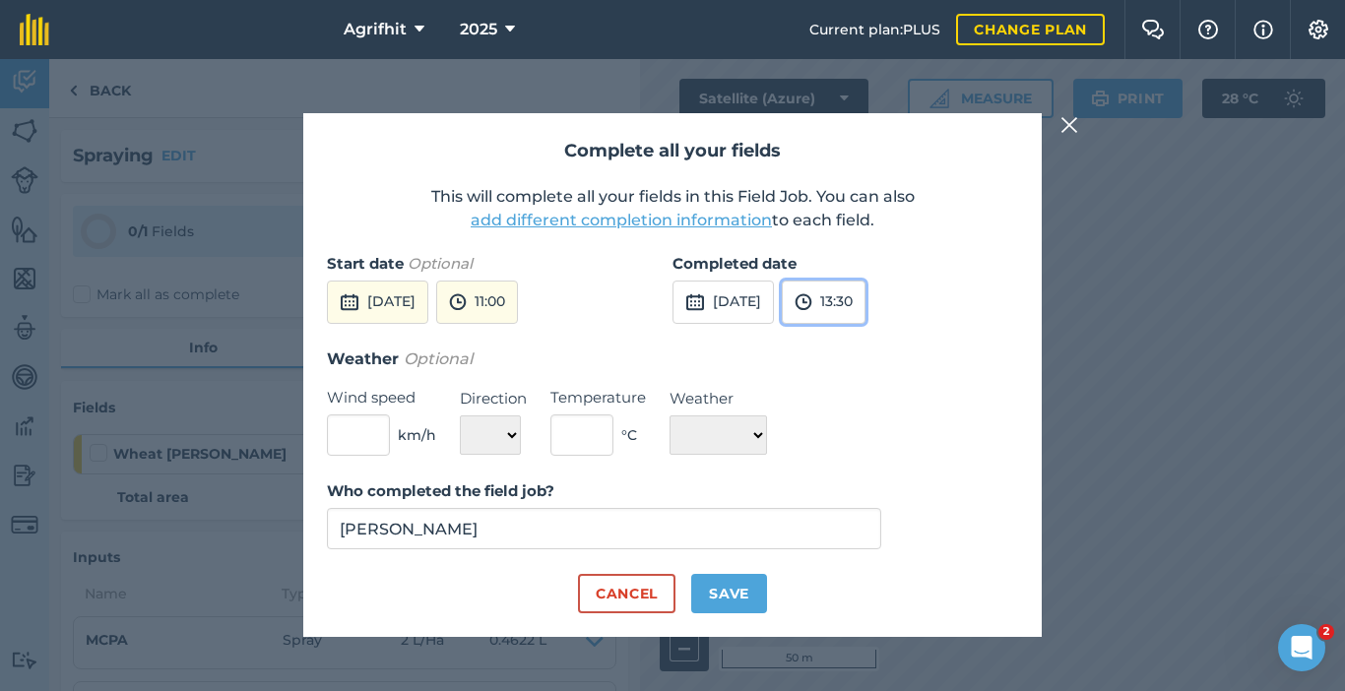
click at [866, 293] on button "13:30" at bounding box center [824, 302] width 84 height 43
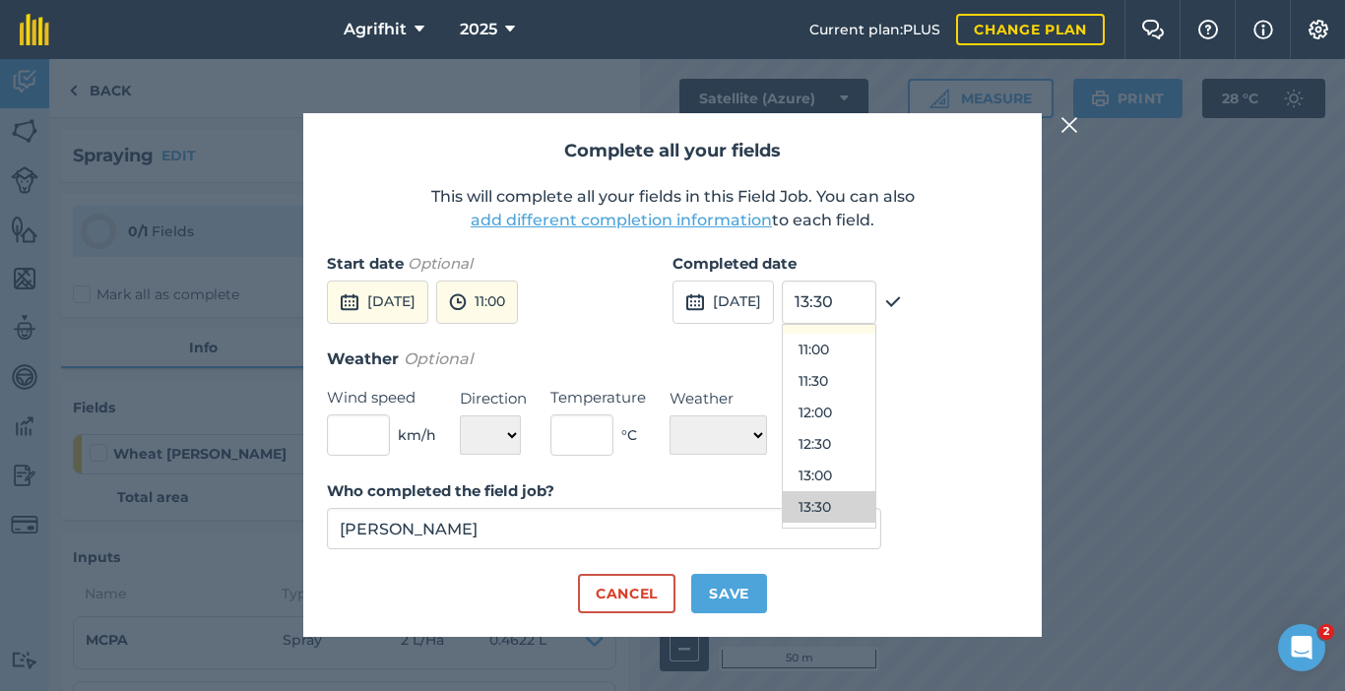
scroll to position [559, 0]
click at [875, 499] on button "11:30" at bounding box center [829, 506] width 93 height 32
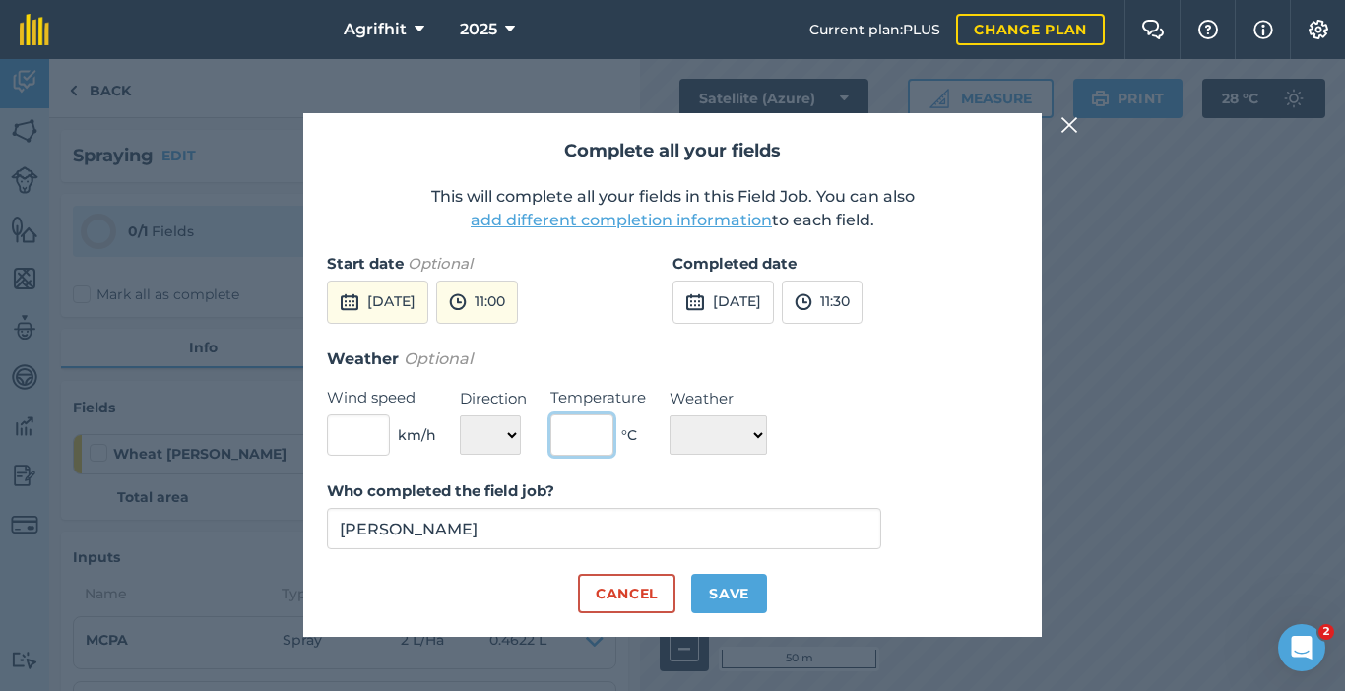
click at [578, 444] on input "text" at bounding box center [581, 435] width 63 height 41
type input "19"
click at [767, 434] on select "☀️ Sunny 🌧 Rainy ⛅️ Cloudy 🌨 Snow ❄️ Icy" at bounding box center [718, 435] width 97 height 39
select select "Sunny"
click at [670, 416] on select "☀️ Sunny 🌧 Rainy ⛅️ Cloudy 🌨 Snow ❄️ Icy" at bounding box center [718, 435] width 97 height 39
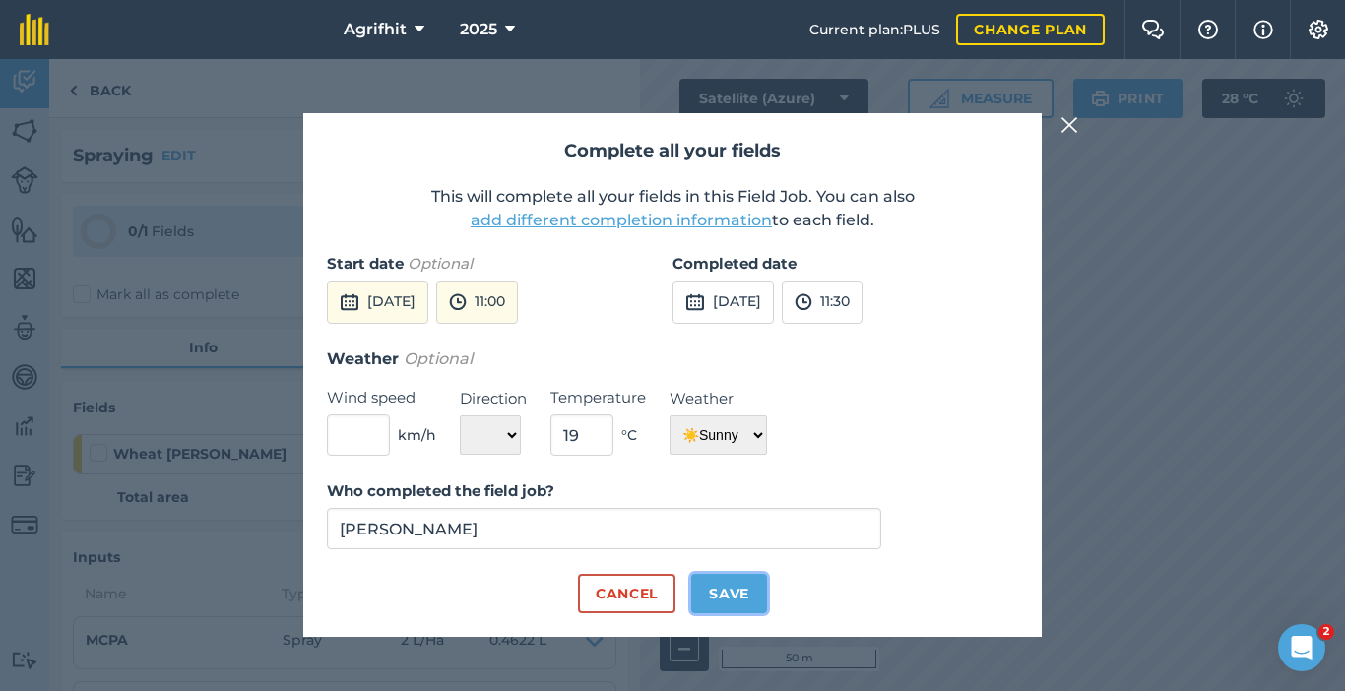
click at [714, 604] on button "Save" at bounding box center [729, 593] width 76 height 39
checkbox input "true"
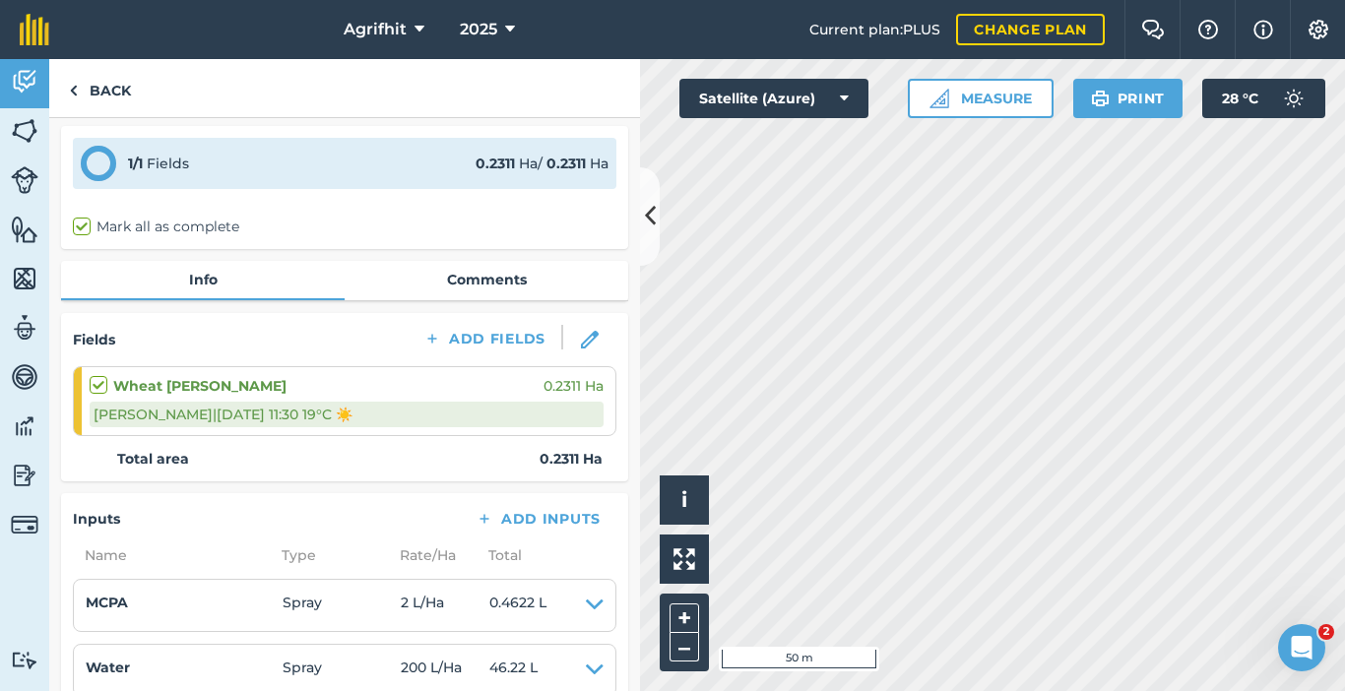
scroll to position [98, 0]
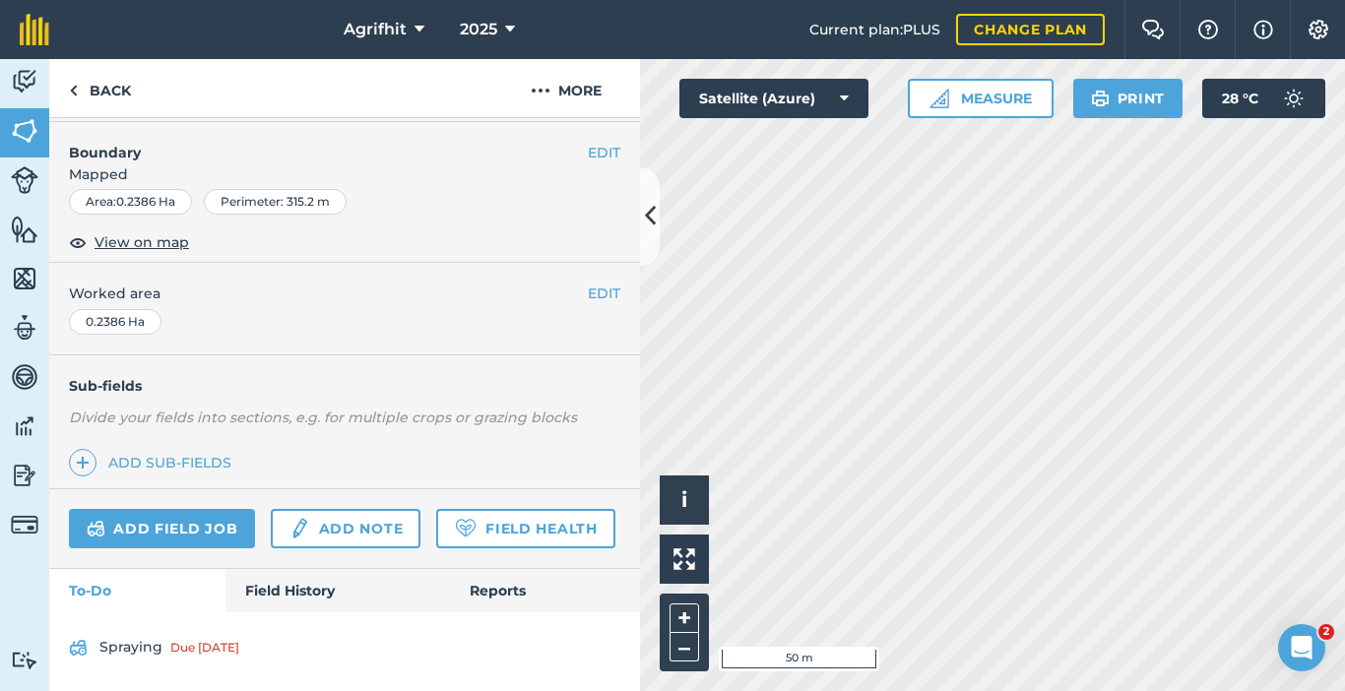
scroll to position [308, 0]
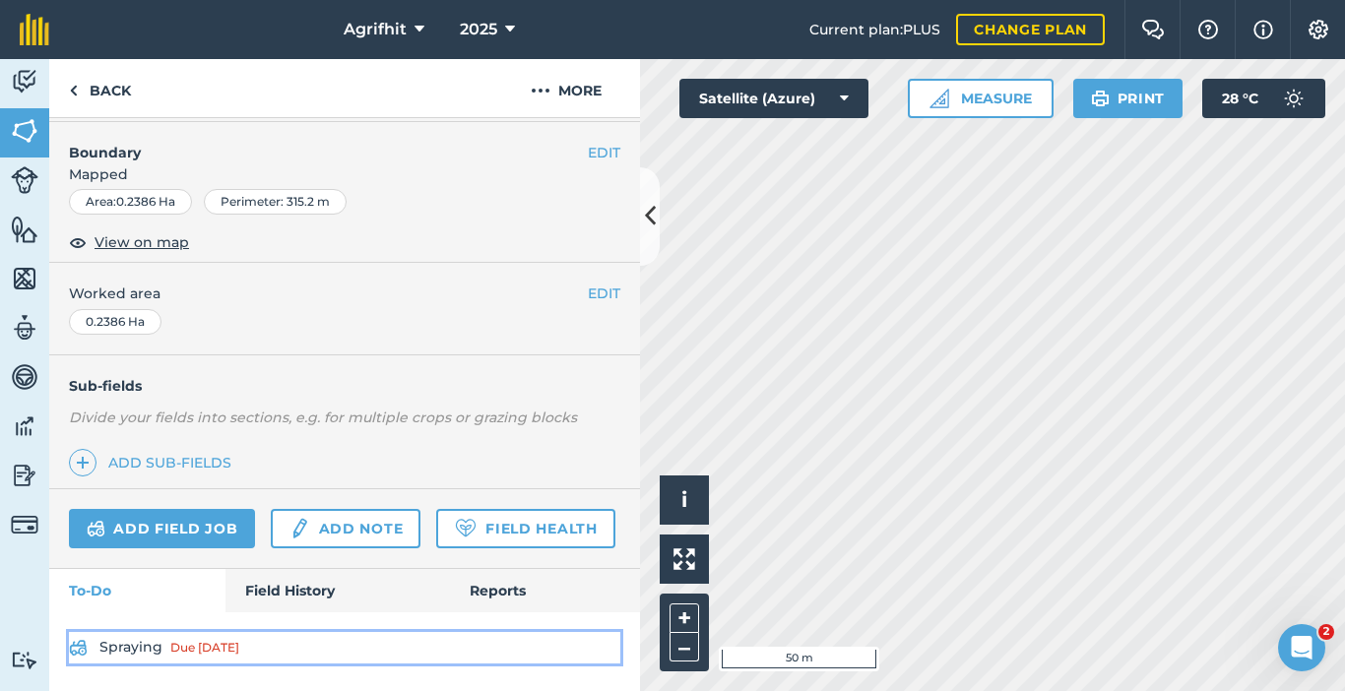
click at [170, 644] on div "Due [DATE]" at bounding box center [204, 648] width 69 height 16
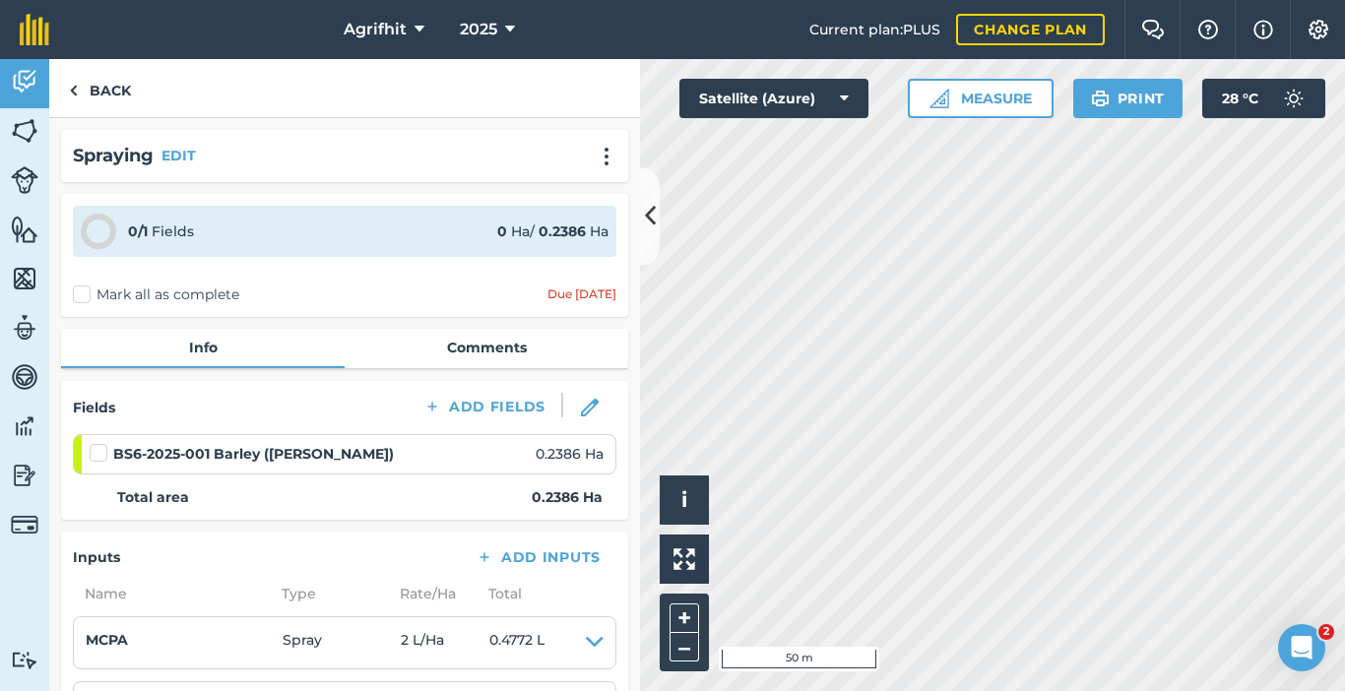
click at [80, 293] on label "Mark all as complete" at bounding box center [156, 295] width 166 height 21
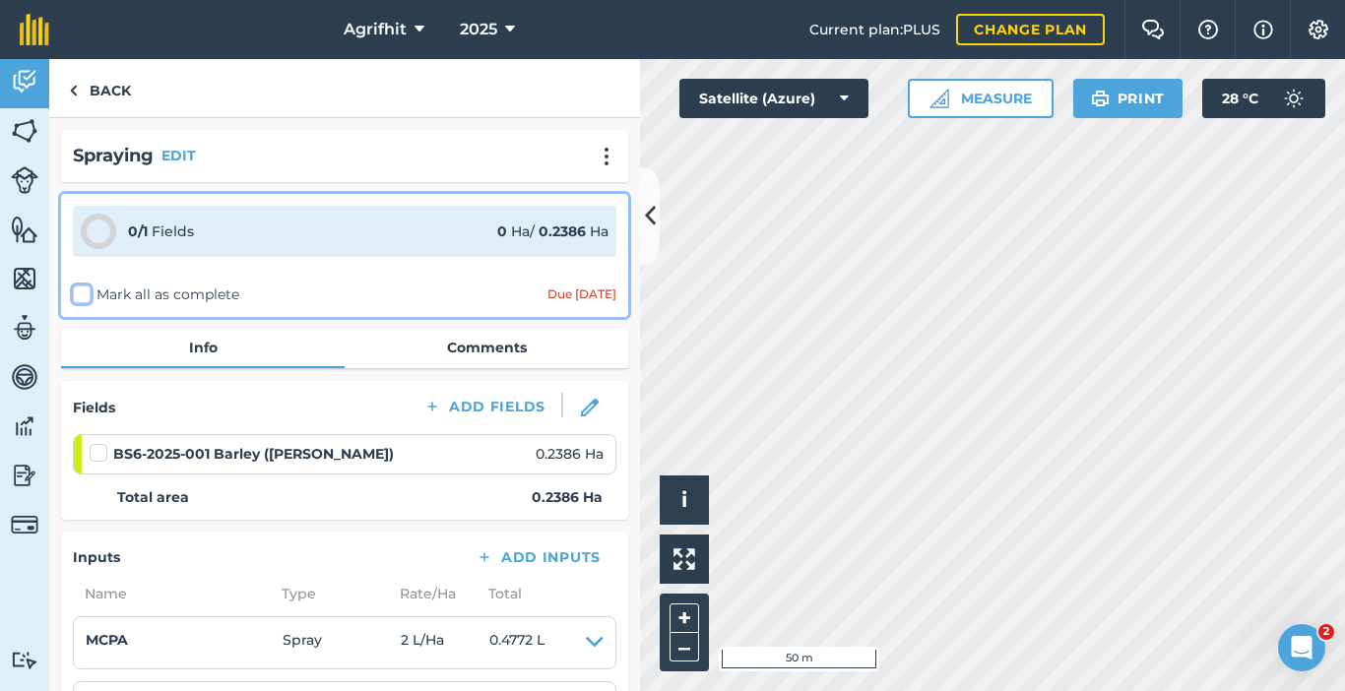
click at [80, 293] on input "Mark all as complete" at bounding box center [79, 291] width 13 height 13
checkbox input "false"
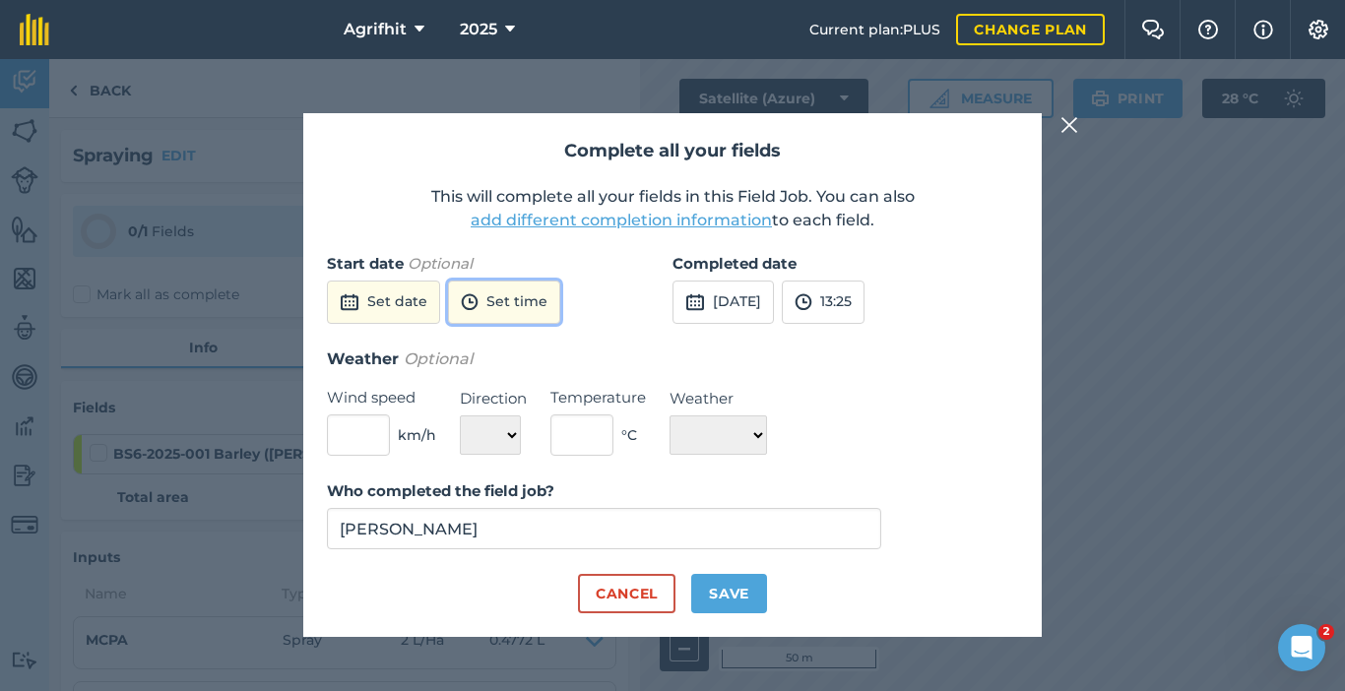
click at [483, 300] on button "Set time" at bounding box center [504, 302] width 112 height 43
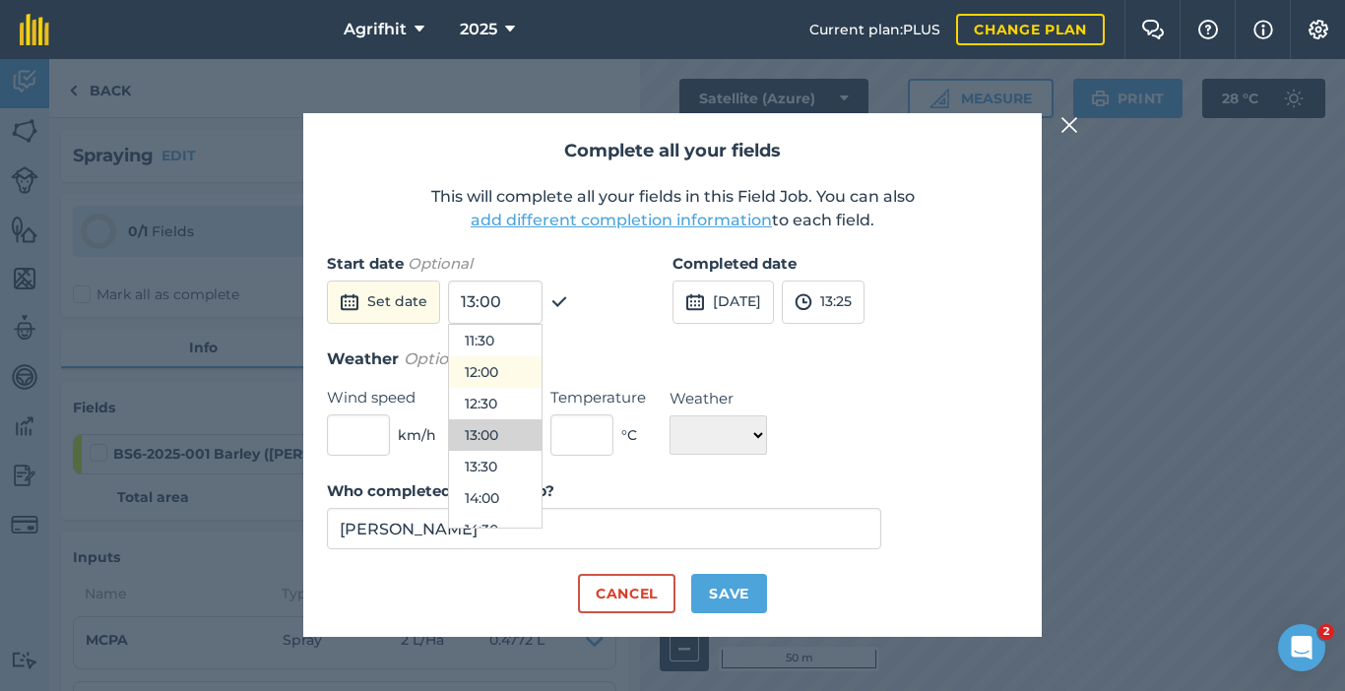
scroll to position [528, 0]
click at [497, 515] on button "11:00" at bounding box center [495, 506] width 93 height 32
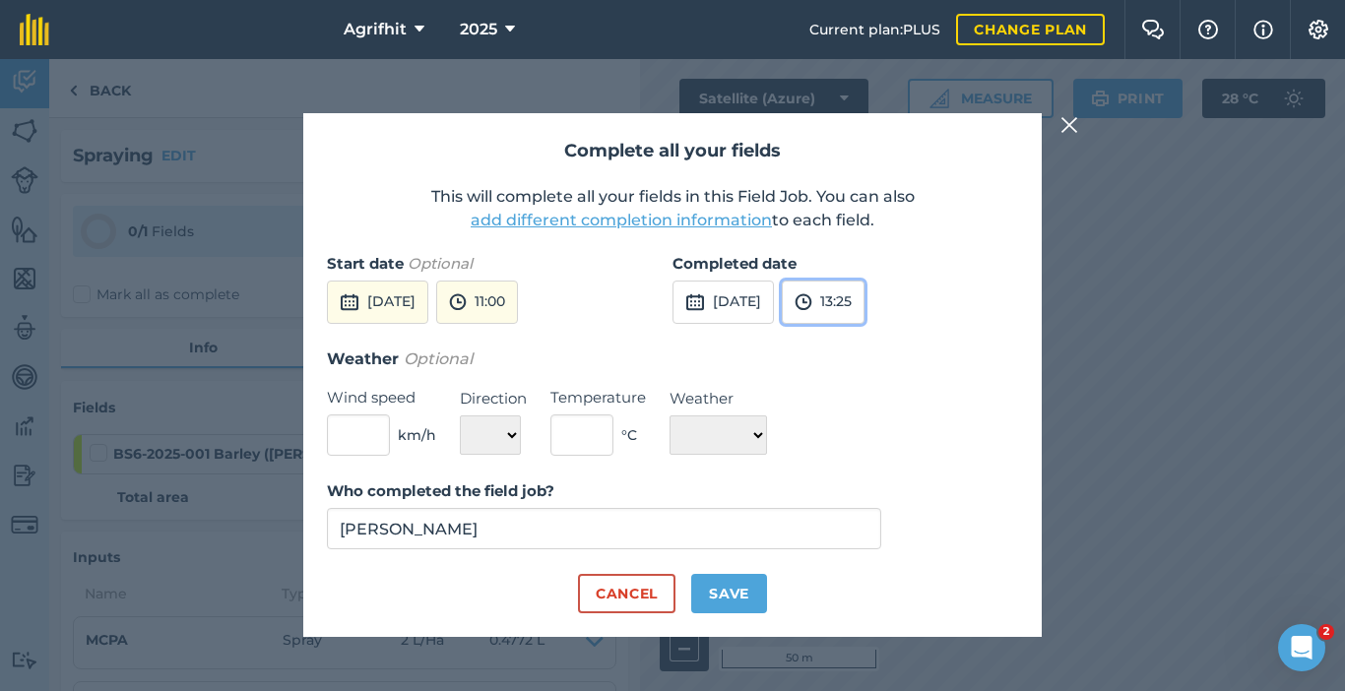
click at [865, 295] on button "13:25" at bounding box center [823, 302] width 83 height 43
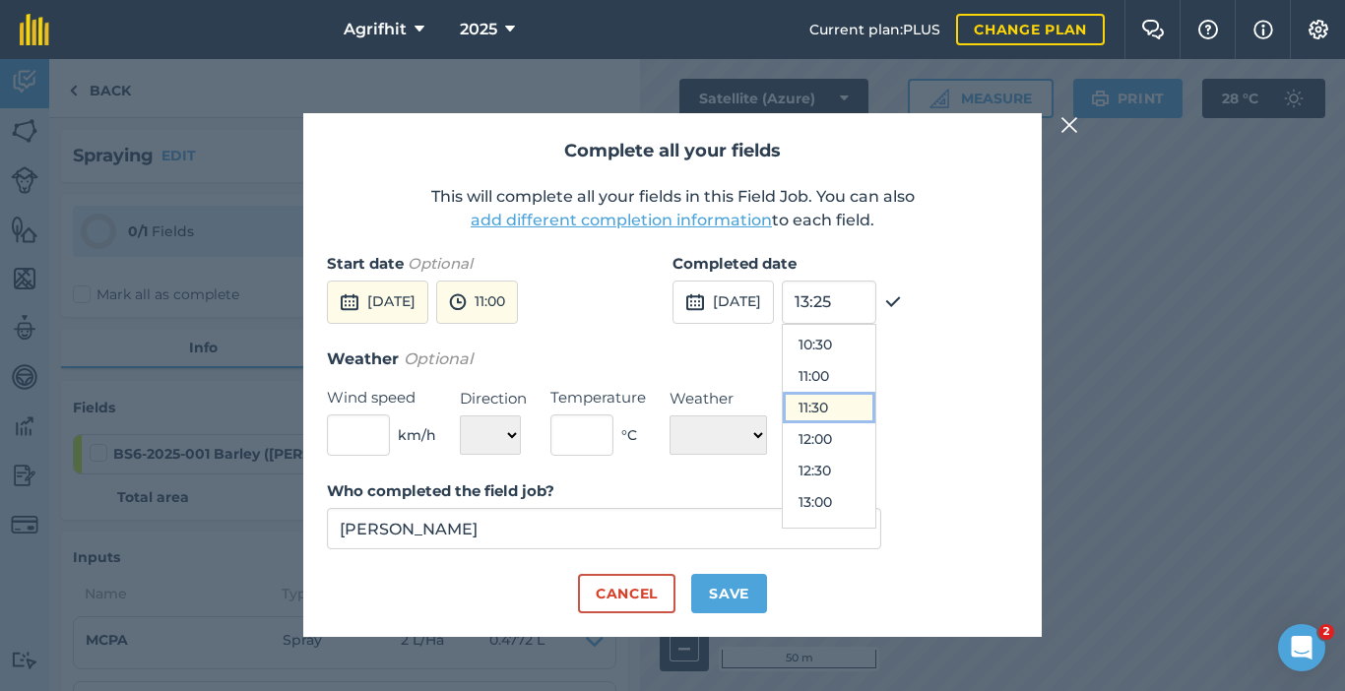
click at [871, 408] on button "11:30" at bounding box center [829, 408] width 93 height 32
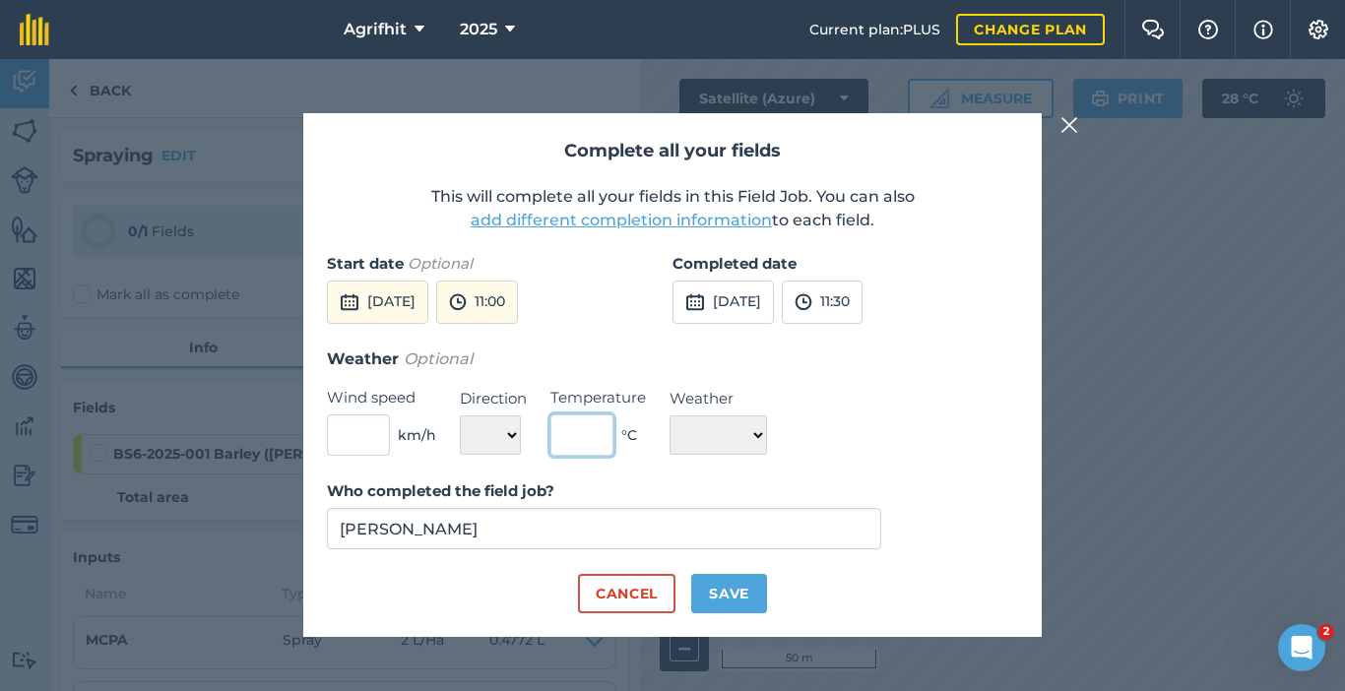
click at [584, 442] on input "text" at bounding box center [581, 435] width 63 height 41
type input "19"
click at [760, 432] on select "☀️ Sunny 🌧 Rainy ⛅️ Cloudy 🌨 Snow ❄️ Icy" at bounding box center [718, 435] width 97 height 39
select select "Sunny"
click at [670, 416] on select "☀️ Sunny 🌧 Rainy ⛅️ Cloudy 🌨 Snow ❄️ Icy" at bounding box center [718, 435] width 97 height 39
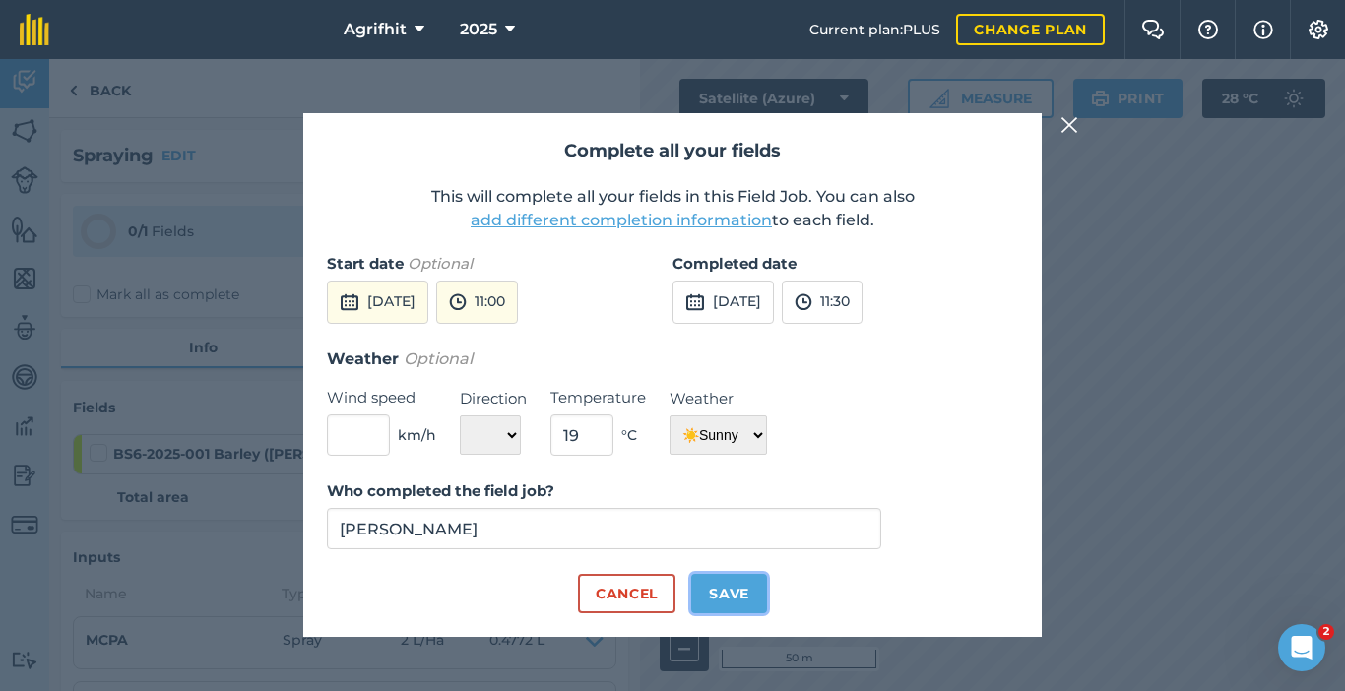
click at [745, 587] on button "Save" at bounding box center [729, 593] width 76 height 39
checkbox input "true"
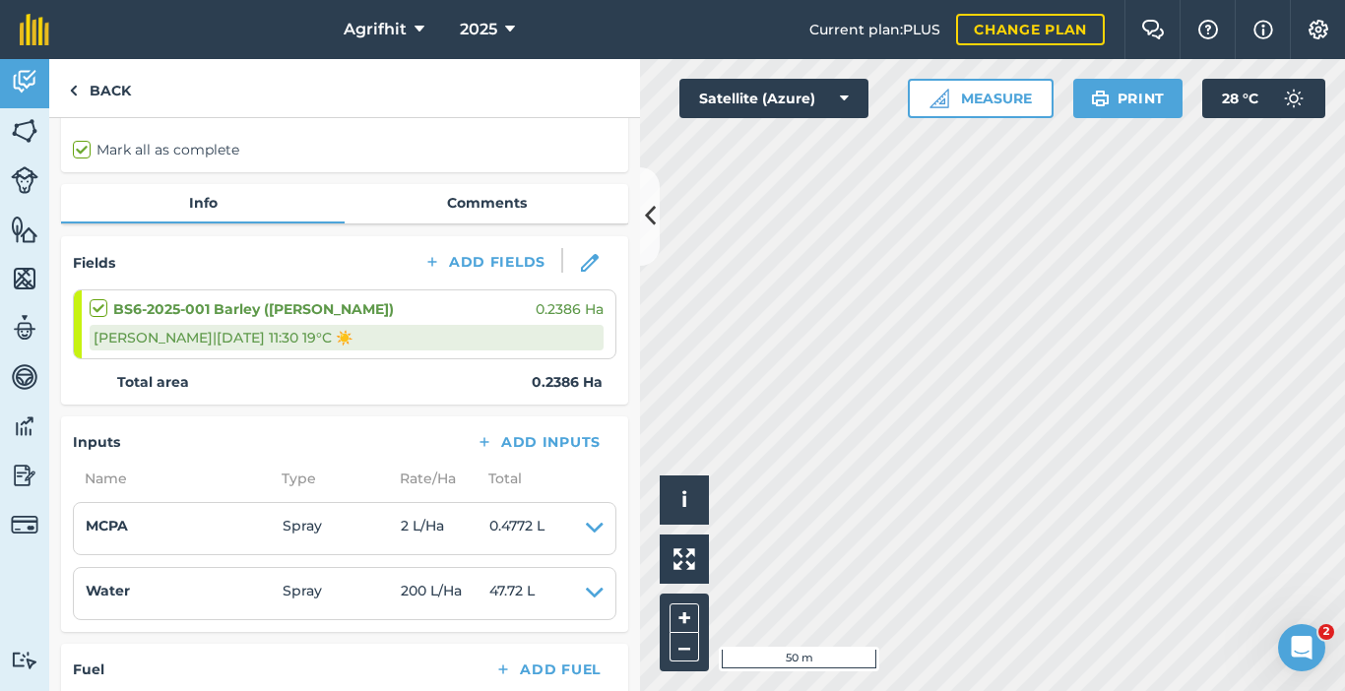
scroll to position [0, 0]
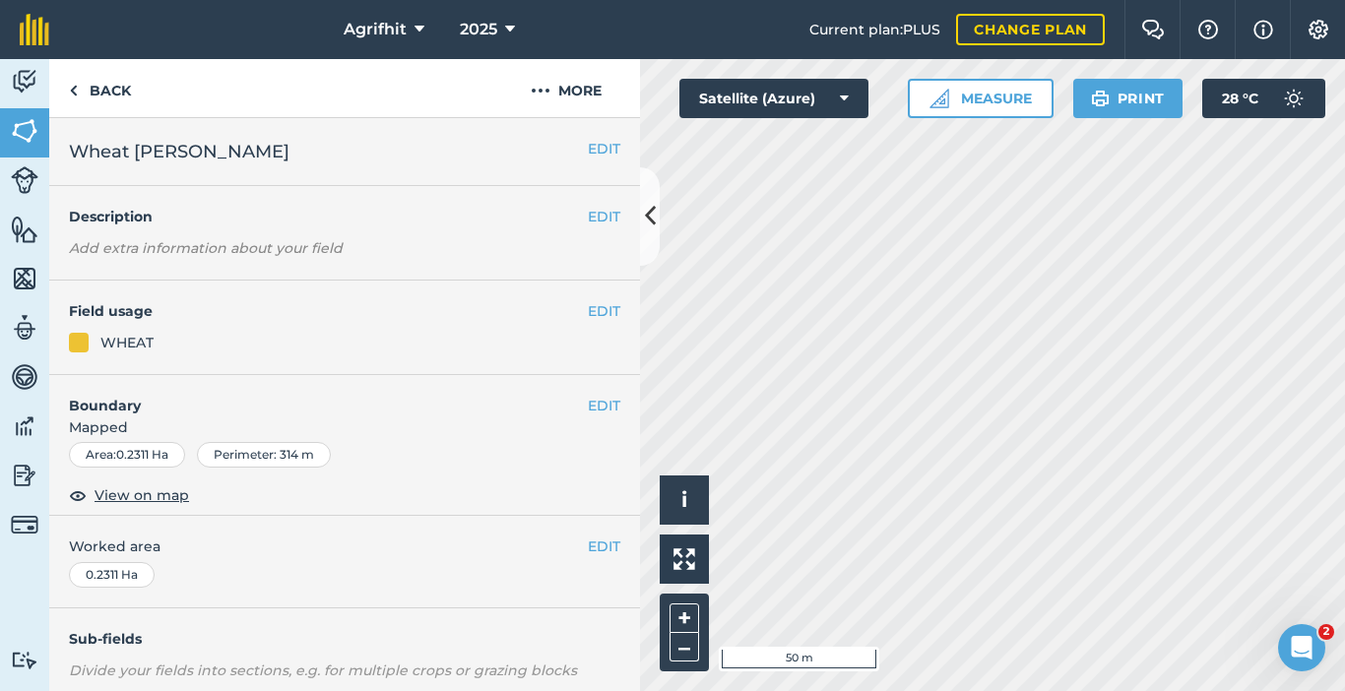
scroll to position [290, 0]
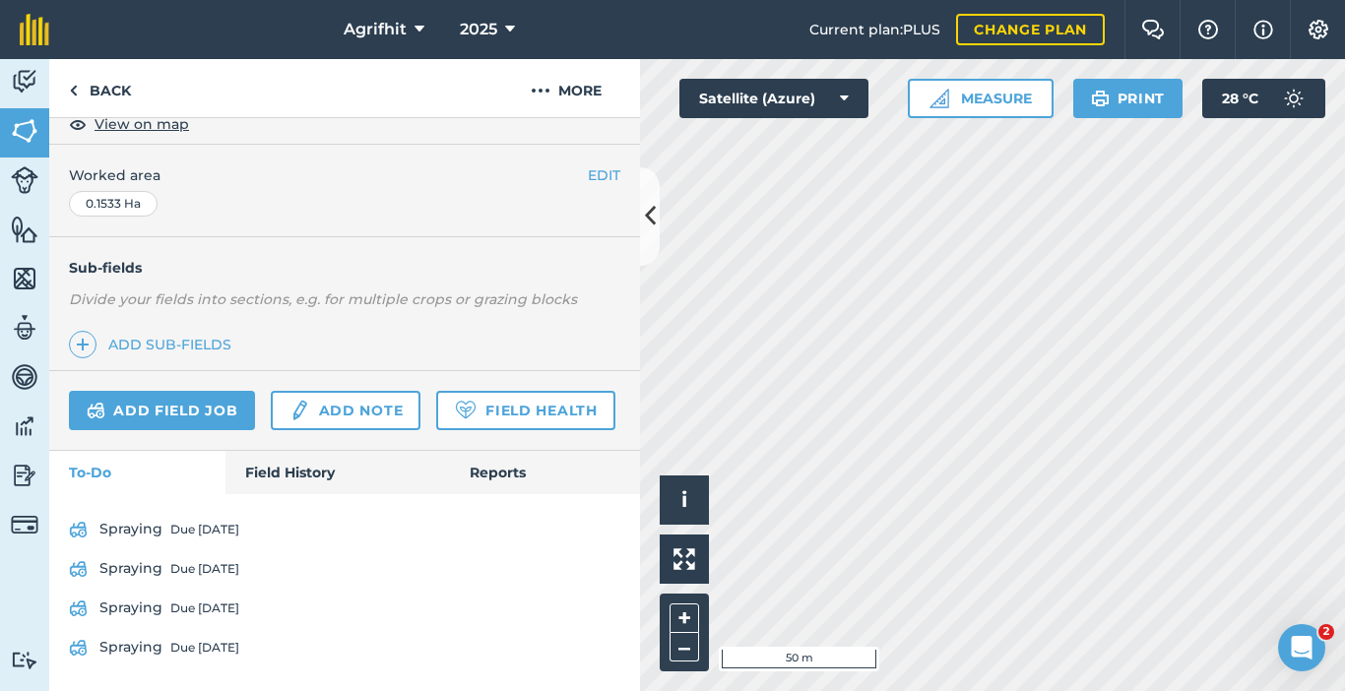
scroll to position [450, 0]
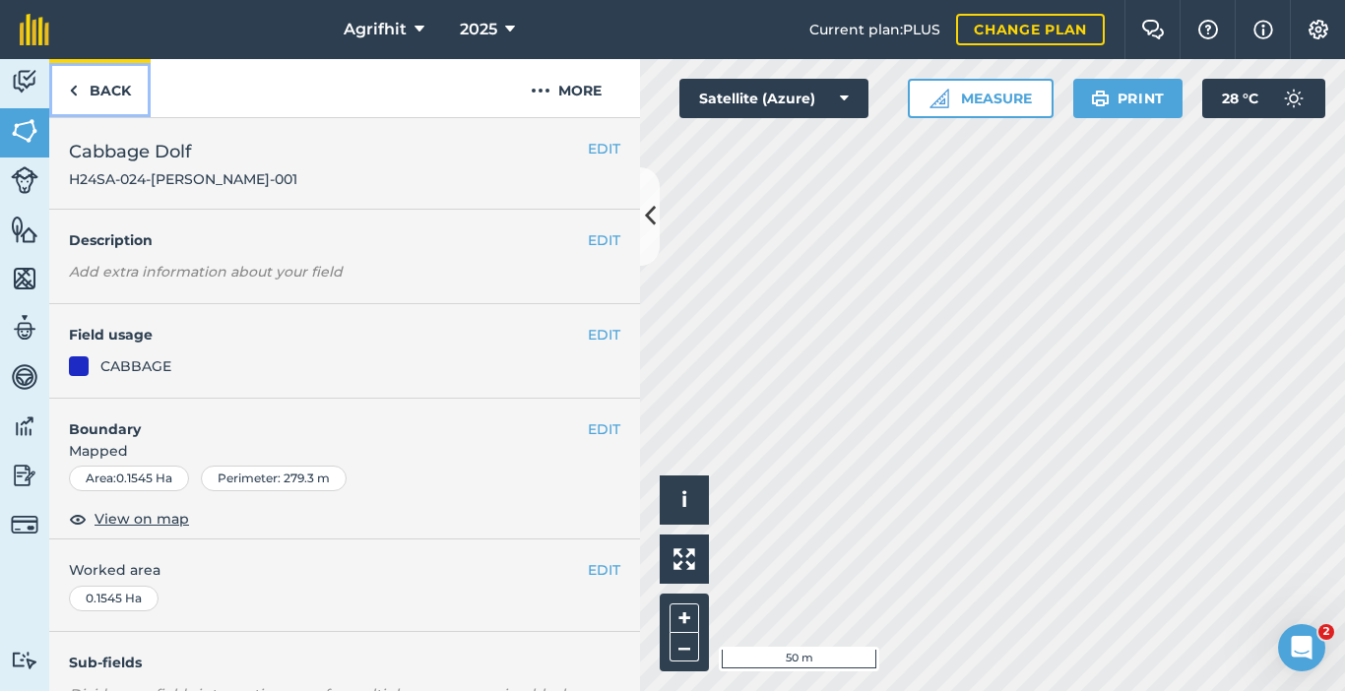
click at [92, 90] on link "Back" at bounding box center [99, 88] width 101 height 58
click at [113, 80] on link "Back" at bounding box center [99, 88] width 101 height 58
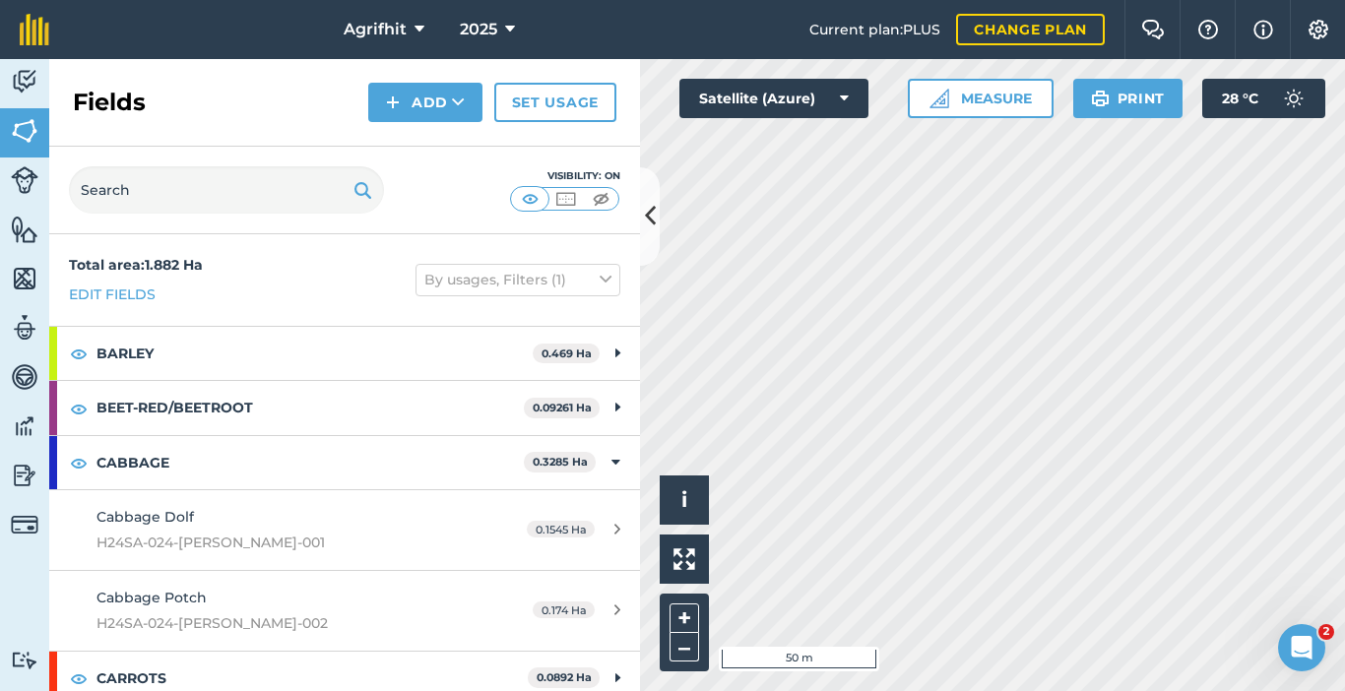
click at [113, 86] on div "Fields Add Set usage" at bounding box center [344, 103] width 591 height 88
click at [31, 76] on img at bounding box center [25, 82] width 28 height 30
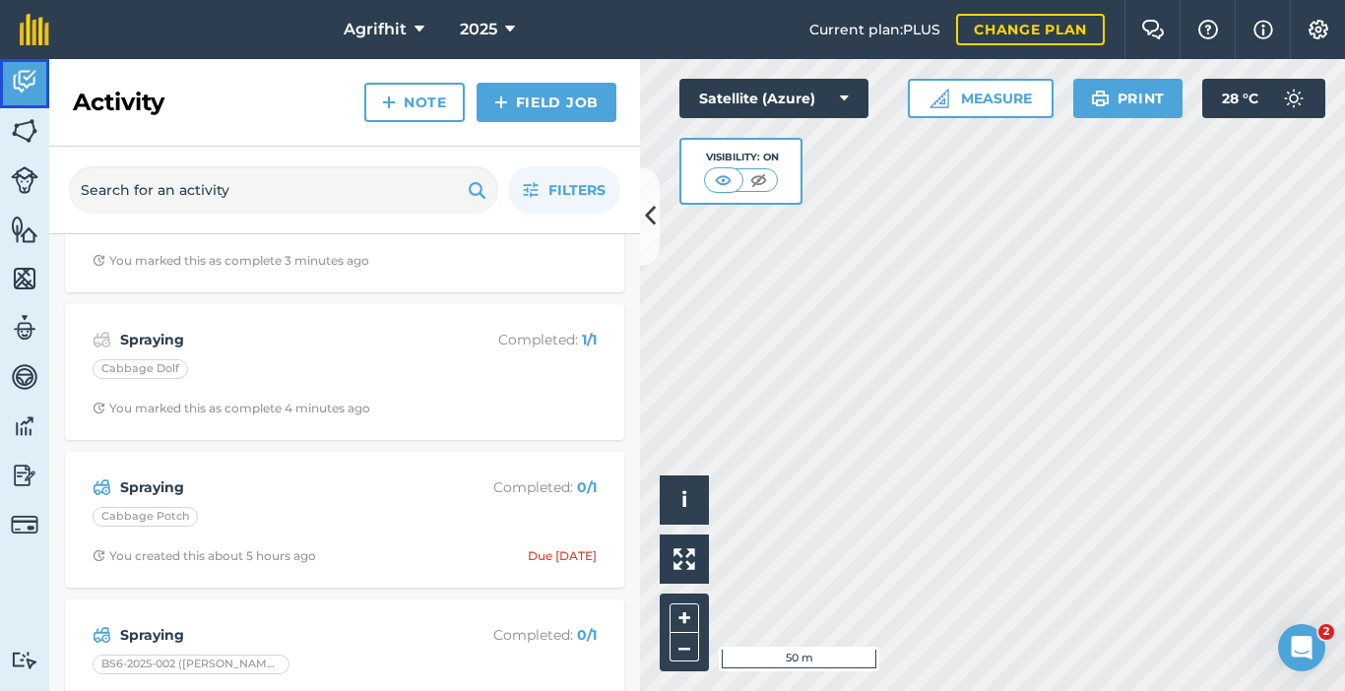
scroll to position [295, 0]
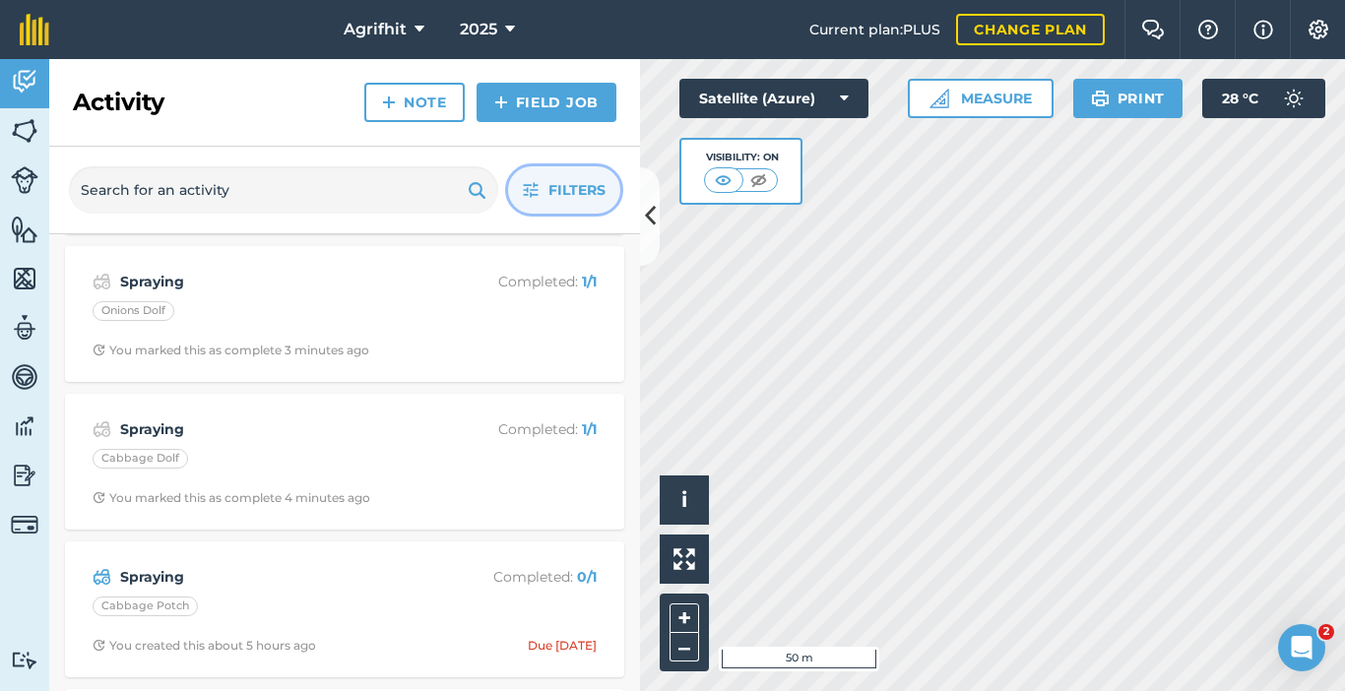
click at [583, 188] on span "Filters" at bounding box center [576, 190] width 57 height 22
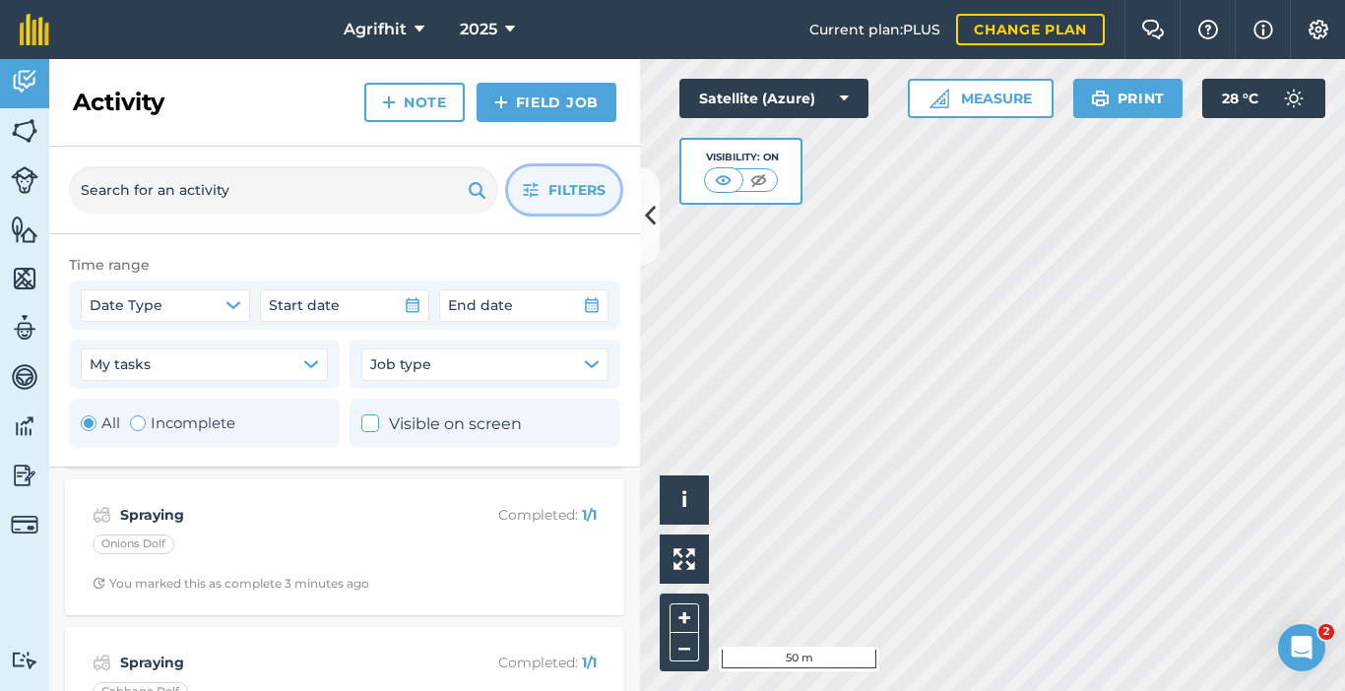
click at [133, 427] on div "Toggle Activity" at bounding box center [138, 424] width 16 height 16
radio input "false"
radio input "true"
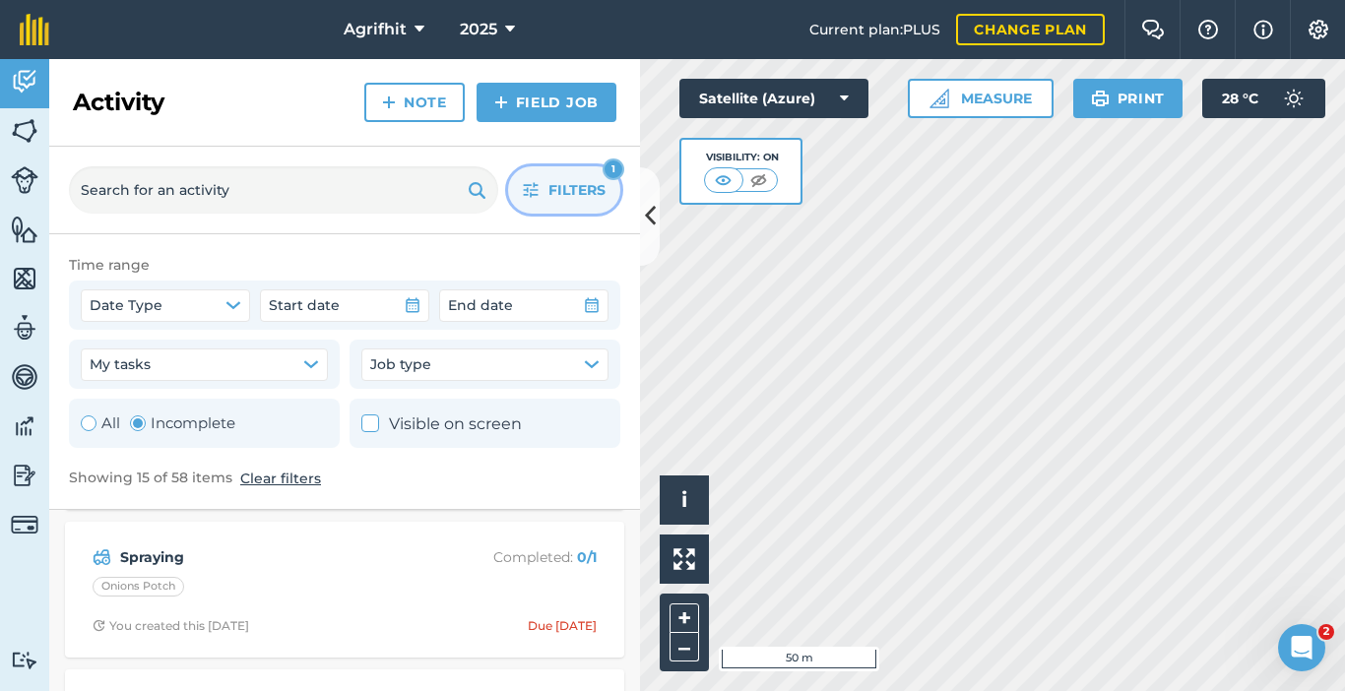
click at [594, 179] on span "Filters" at bounding box center [576, 190] width 57 height 22
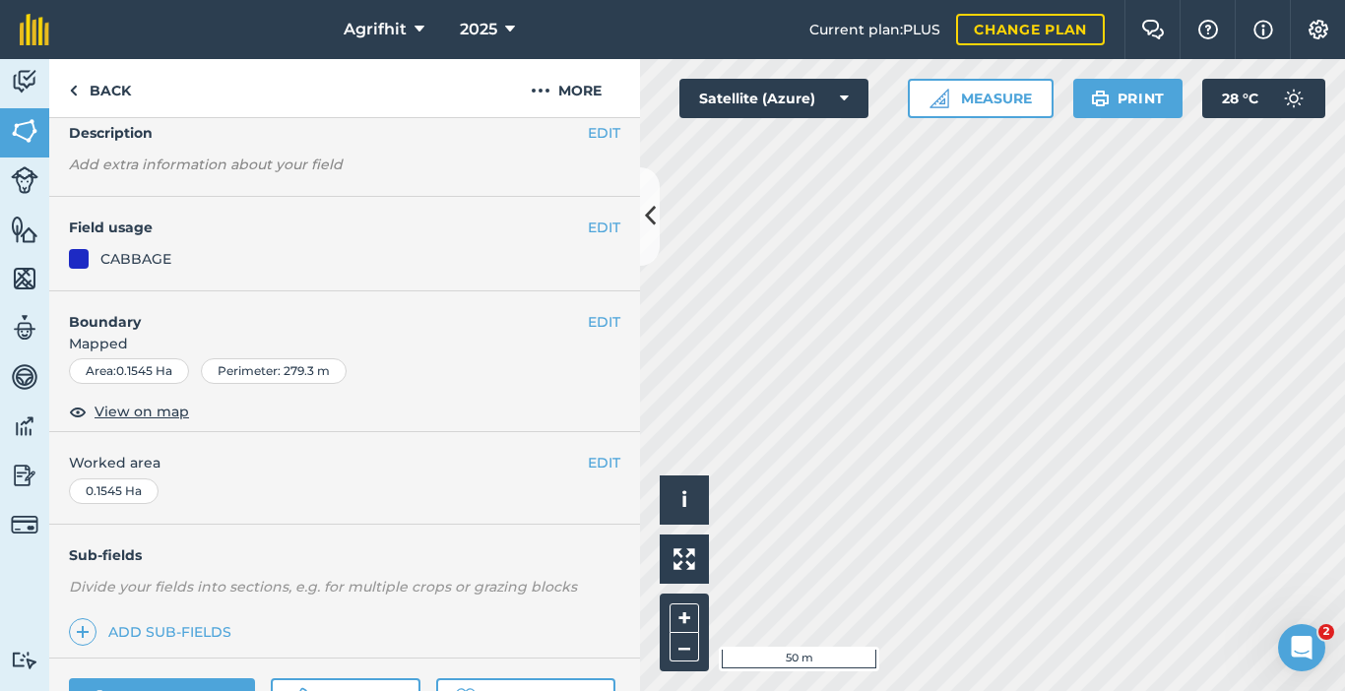
scroll to position [371, 0]
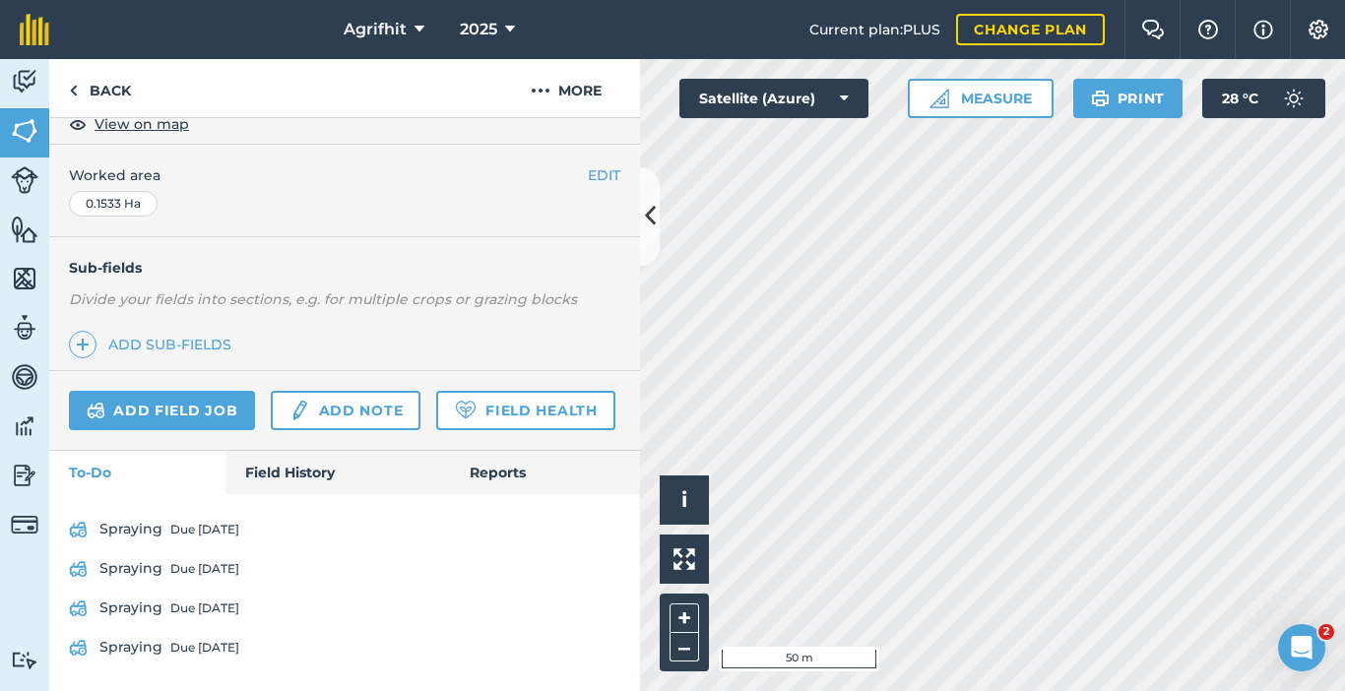
scroll to position [450, 0]
